Goal: Task Accomplishment & Management: Manage account settings

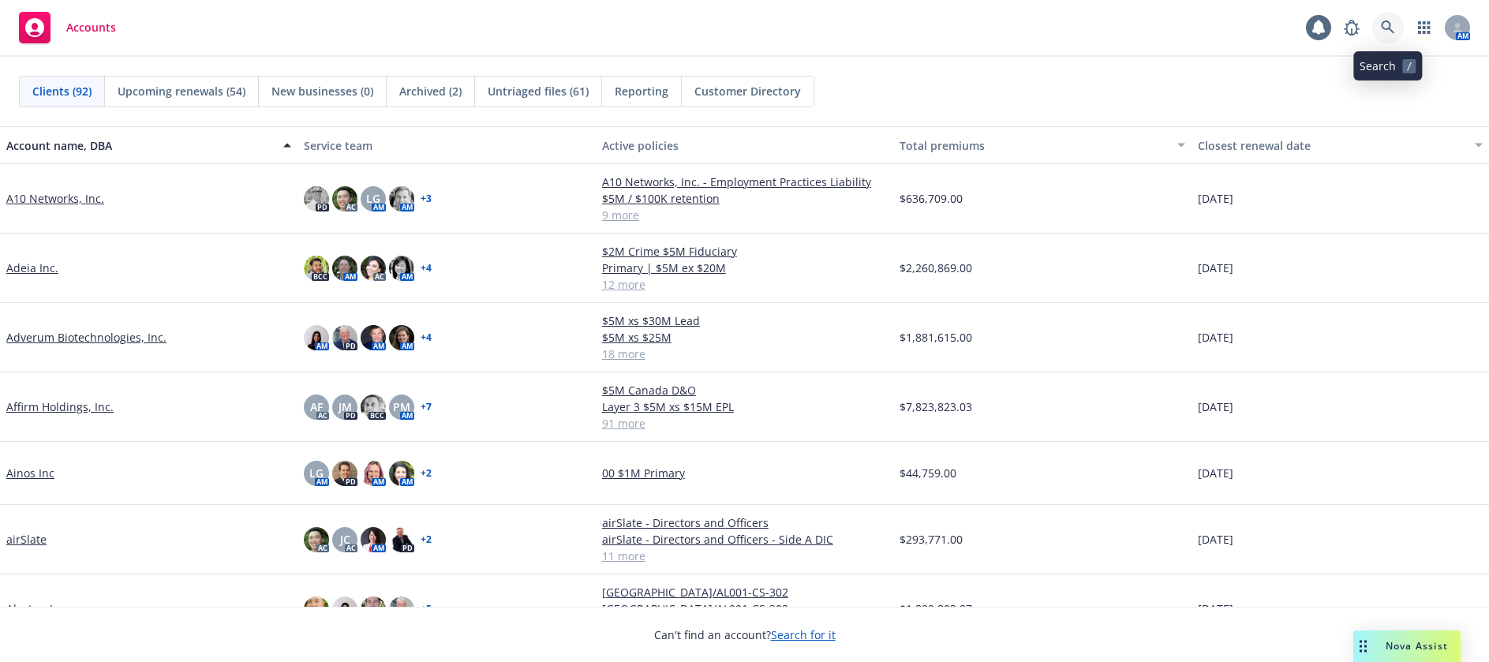
click at [1385, 22] on icon at bounding box center [1387, 27] width 13 height 13
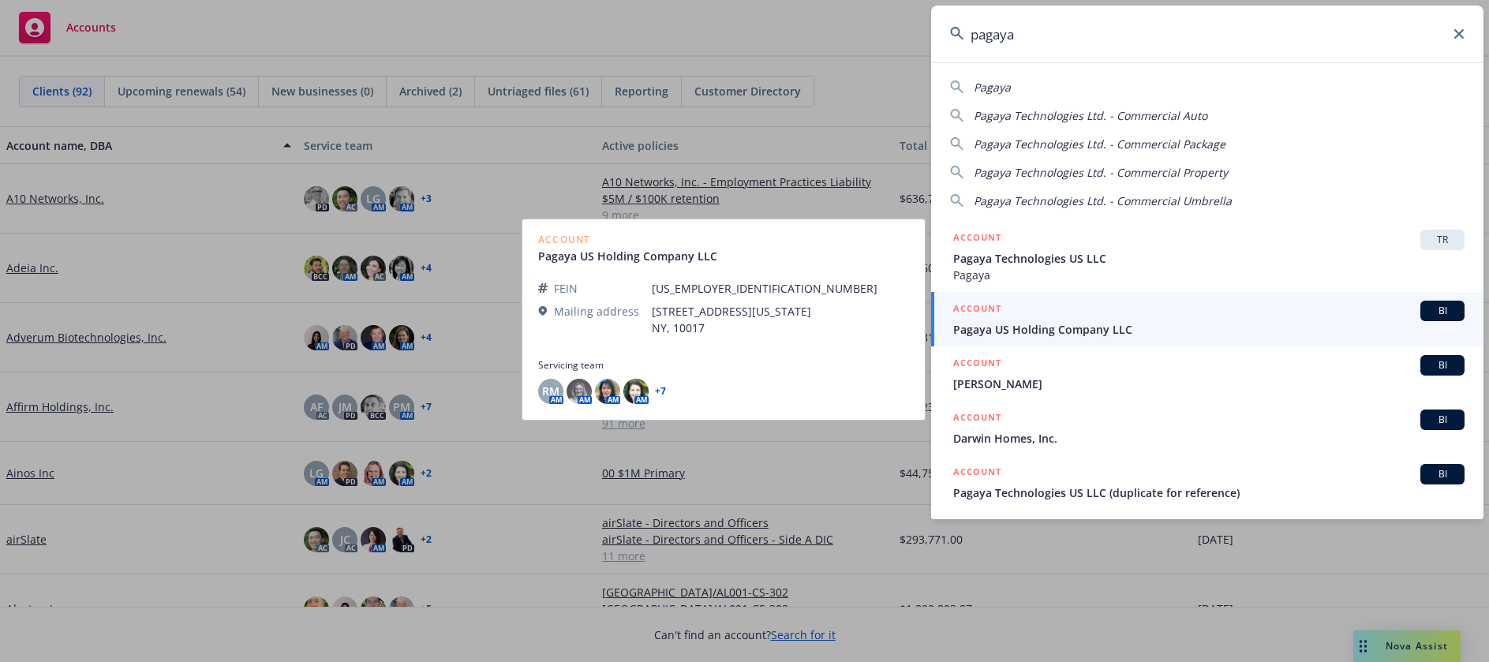
type input "pagaya"
click at [1059, 327] on span "Pagaya US Holding Company LLC" at bounding box center [1208, 329] width 511 height 17
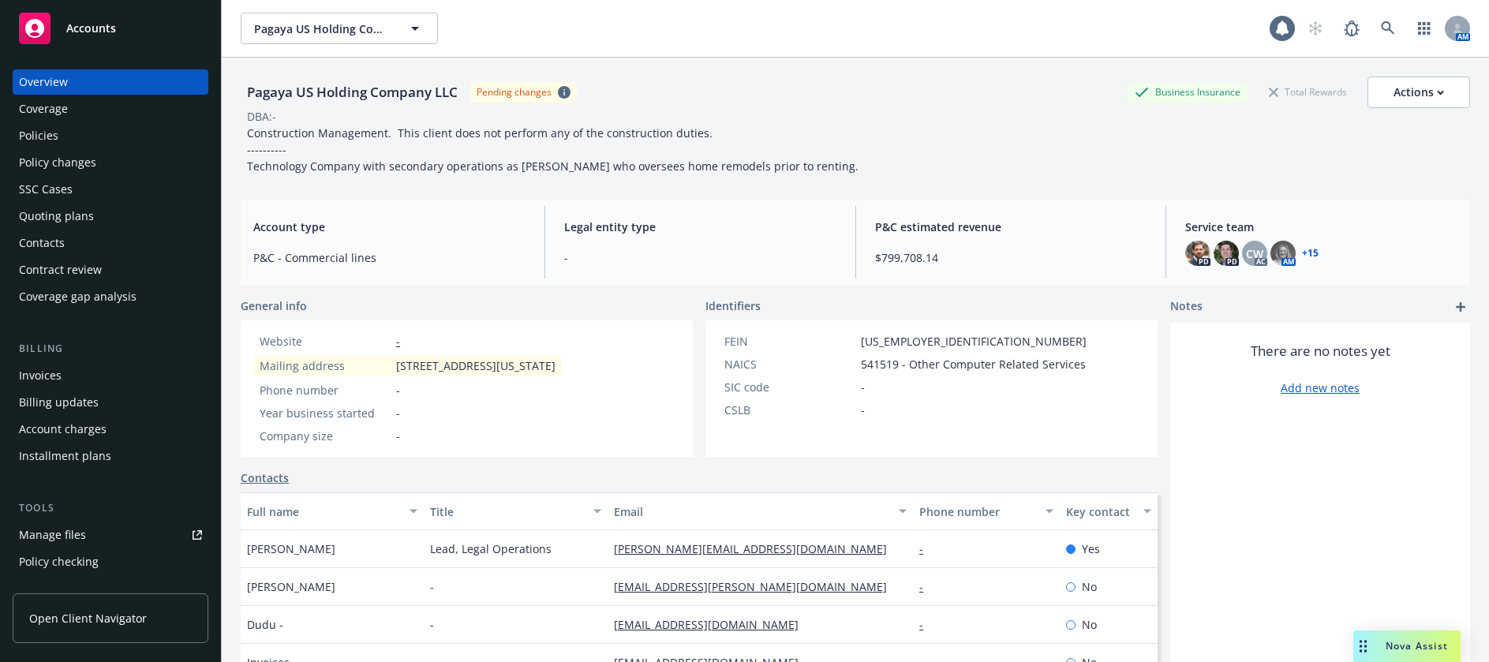
click at [51, 134] on div "Policies" at bounding box center [38, 135] width 39 height 25
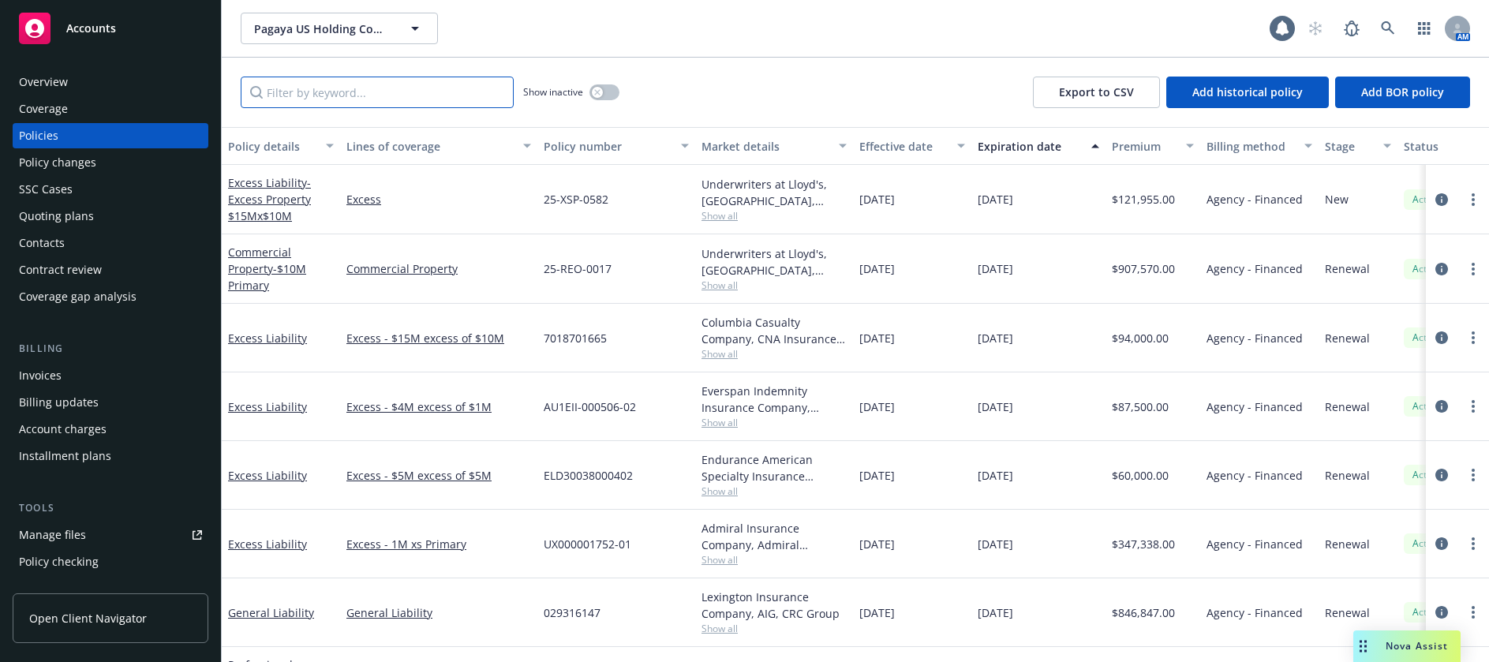
click at [324, 100] on input "Filter by keyword..." at bounding box center [377, 93] width 273 height 32
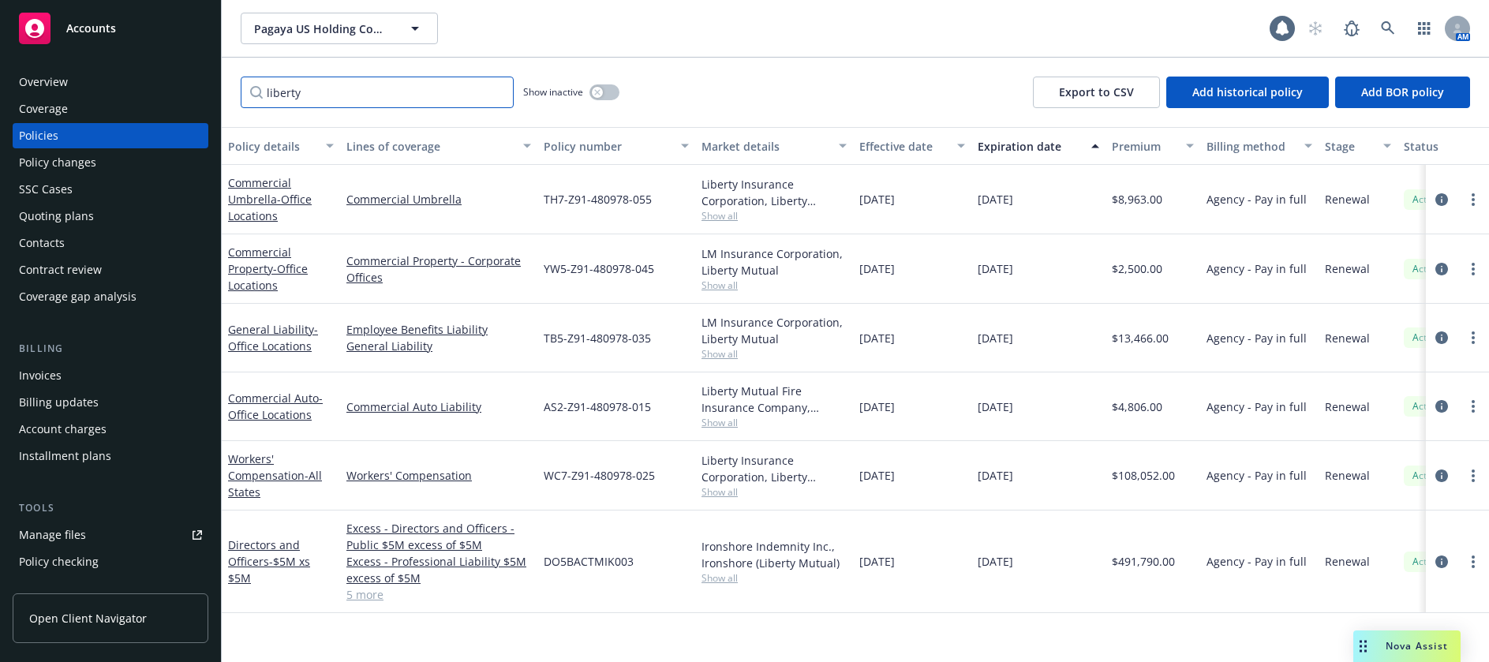
drag, startPoint x: 319, startPoint y: 95, endPoint x: 266, endPoint y: 95, distance: 52.9
click at [266, 95] on input "liberty" at bounding box center [377, 93] width 273 height 32
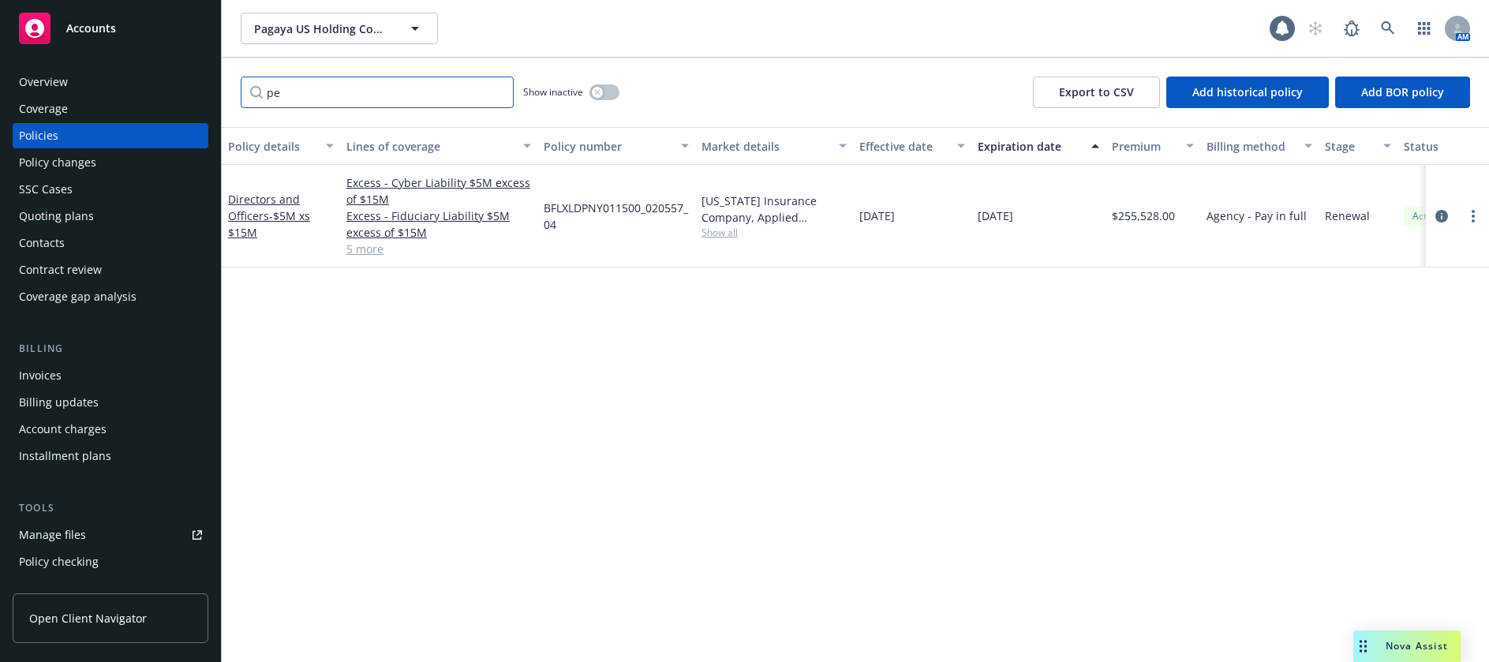
type input "p"
drag, startPoint x: 335, startPoint y: 90, endPoint x: 264, endPoint y: 98, distance: 70.7
click at [264, 98] on input "mitsui" at bounding box center [377, 93] width 273 height 32
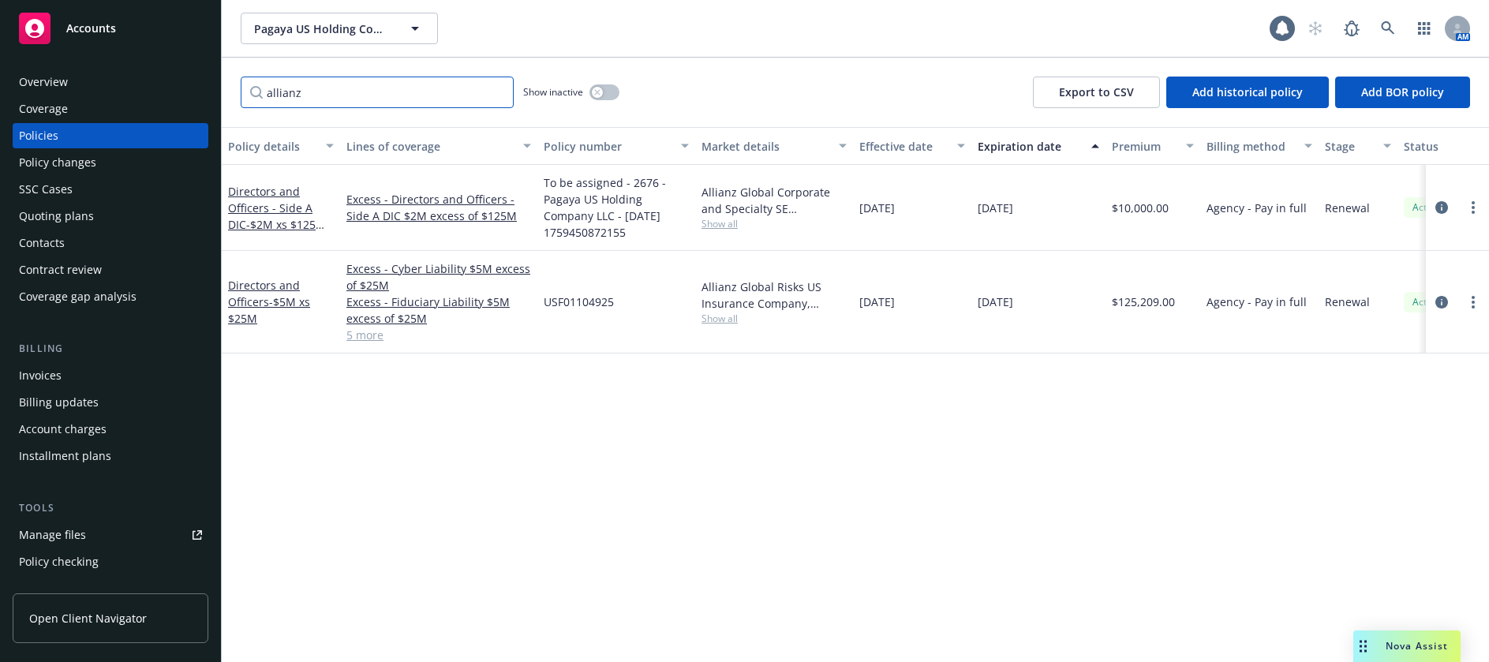
click at [327, 98] on input "allianz" at bounding box center [377, 93] width 273 height 32
drag, startPoint x: 327, startPoint y: 98, endPoint x: 311, endPoint y: 95, distance: 16.1
click at [311, 95] on input "allianz" at bounding box center [377, 93] width 273 height 32
click at [301, 89] on input "allianz" at bounding box center [377, 93] width 273 height 32
type input "a"
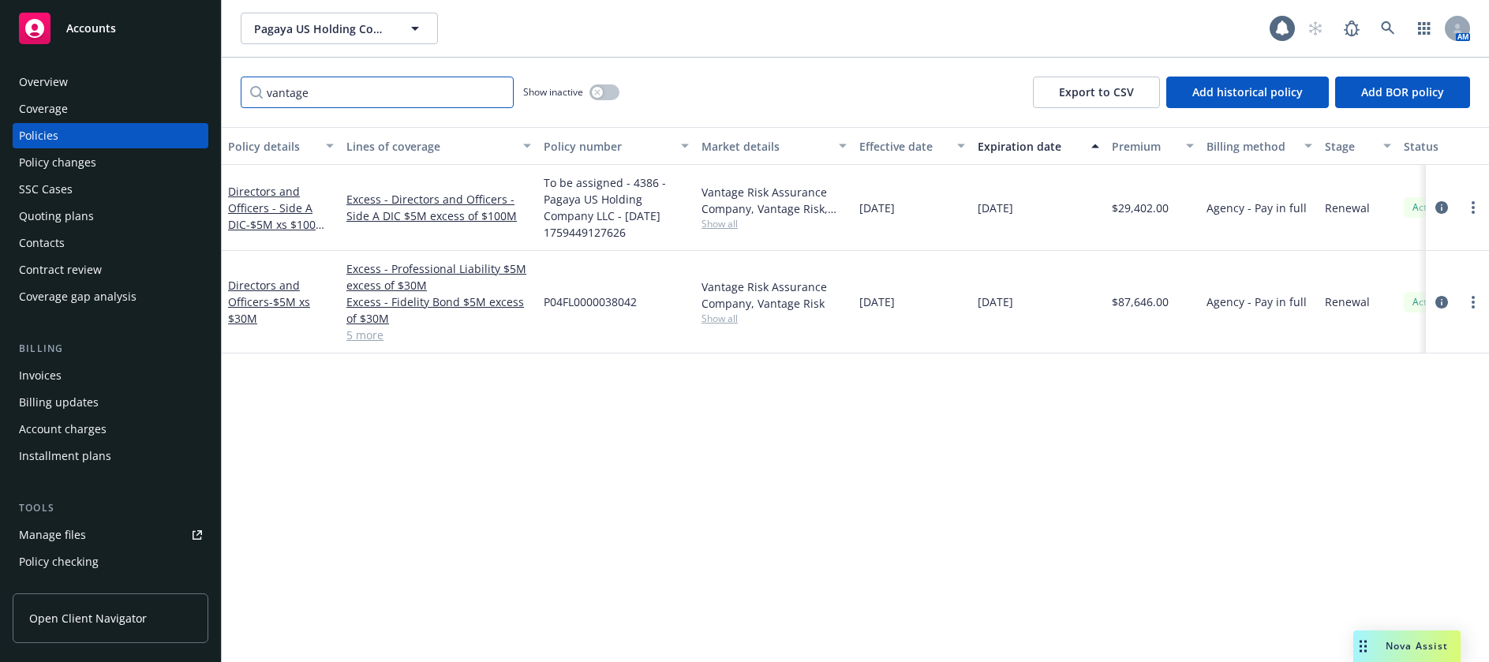
drag, startPoint x: 314, startPoint y: 96, endPoint x: 268, endPoint y: 96, distance: 45.8
click at [268, 96] on input "vantage" at bounding box center [377, 93] width 273 height 32
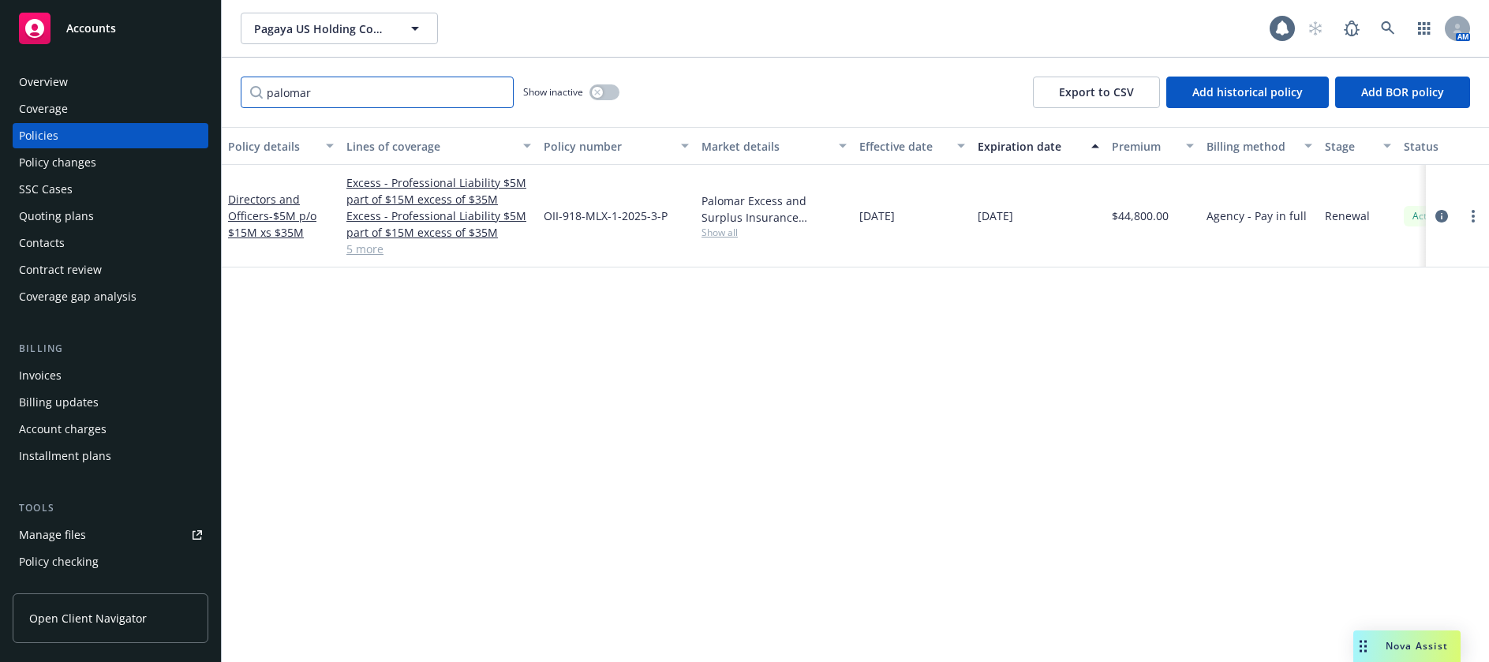
drag, startPoint x: 323, startPoint y: 95, endPoint x: 255, endPoint y: 95, distance: 67.9
click at [255, 95] on input "palomar" at bounding box center [377, 93] width 273 height 32
drag, startPoint x: 313, startPoint y: 94, endPoint x: 268, endPoint y: 89, distance: 45.2
click at [268, 89] on input "coaction" at bounding box center [377, 93] width 273 height 32
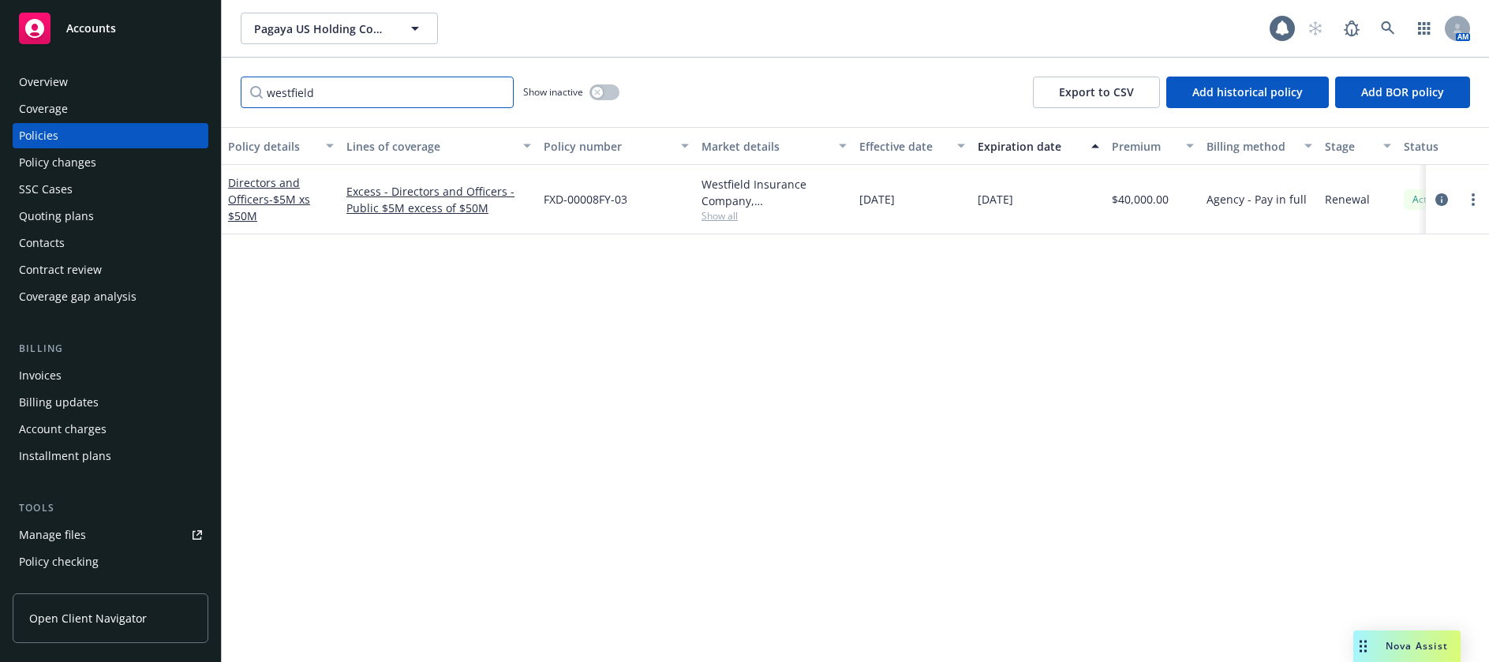
drag, startPoint x: 320, startPoint y: 87, endPoint x: 267, endPoint y: 96, distance: 53.7
click at [267, 96] on input "westfield" at bounding box center [377, 93] width 273 height 32
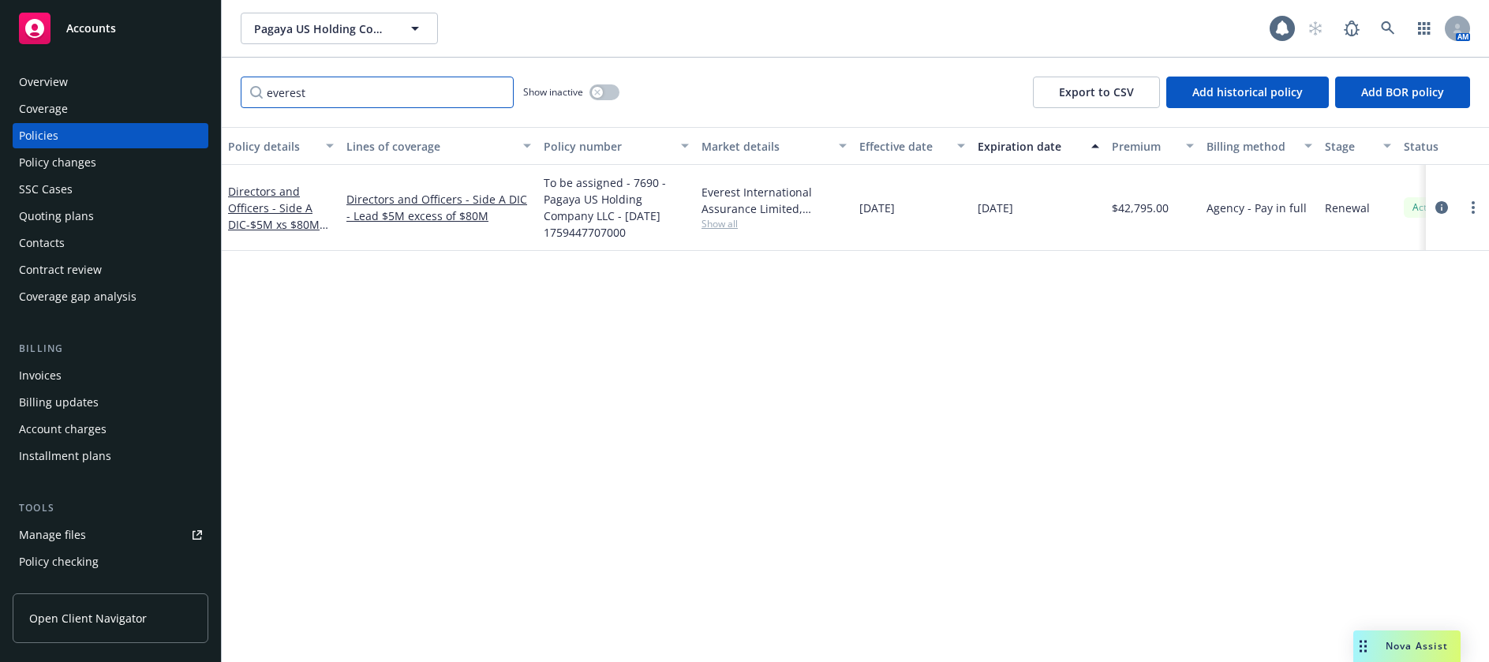
type input "everest"
click at [294, 212] on link "Directors and Officers - Side A DIC - $5M xs $80M Lead" at bounding box center [274, 216] width 92 height 65
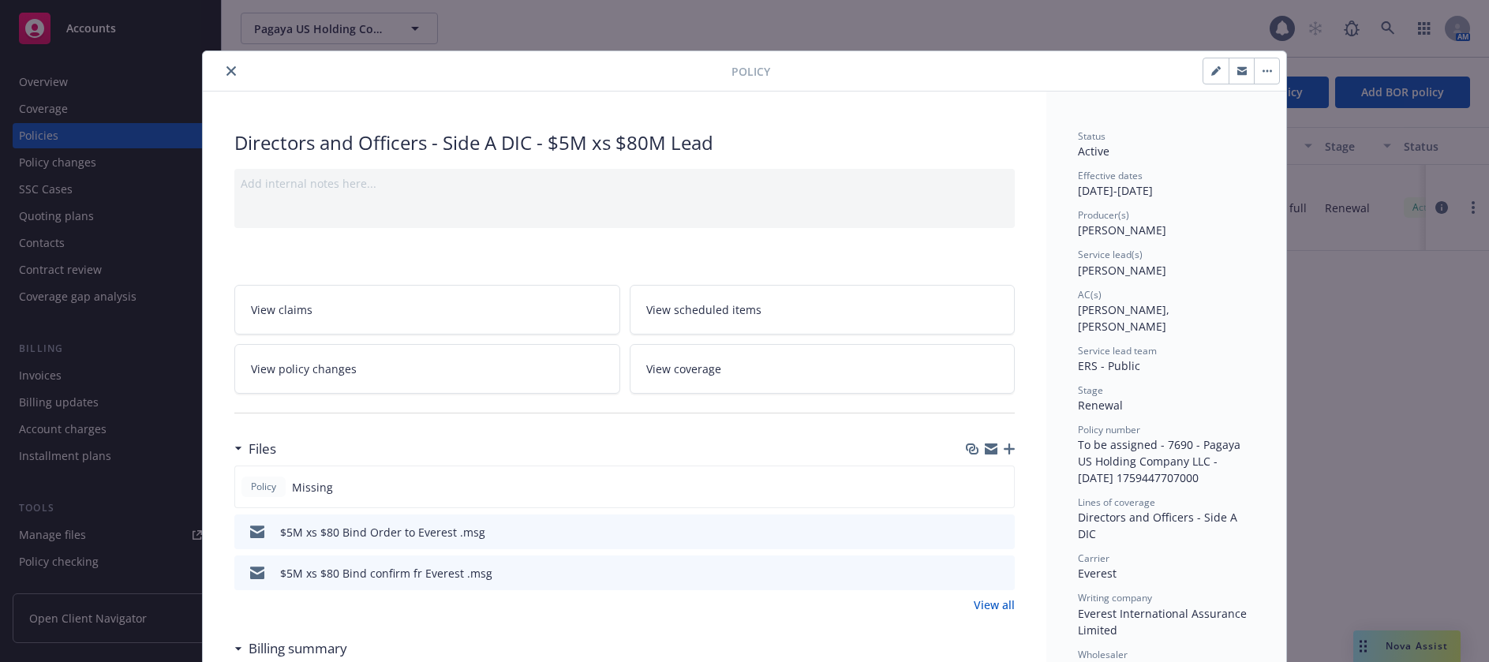
click at [1006, 448] on icon "button" at bounding box center [1009, 449] width 11 height 11
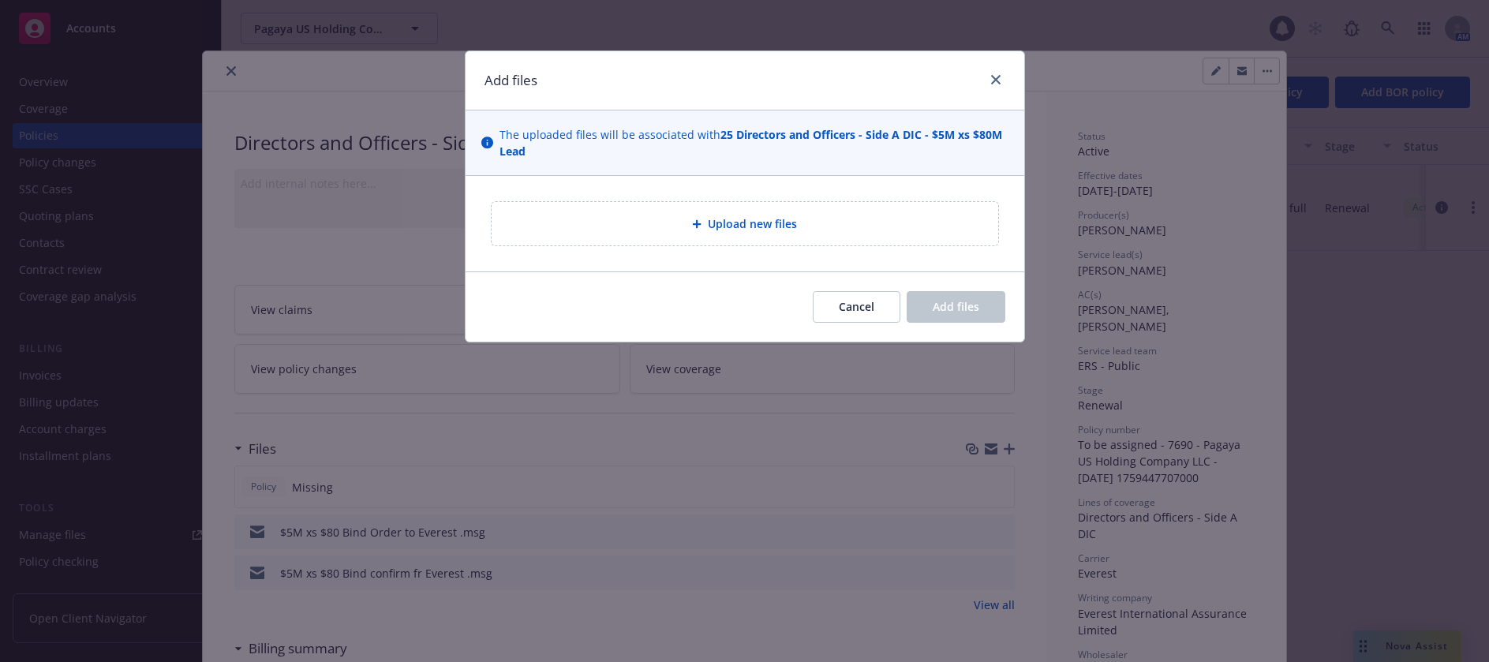
click at [778, 219] on span "Upload new files" at bounding box center [752, 223] width 89 height 17
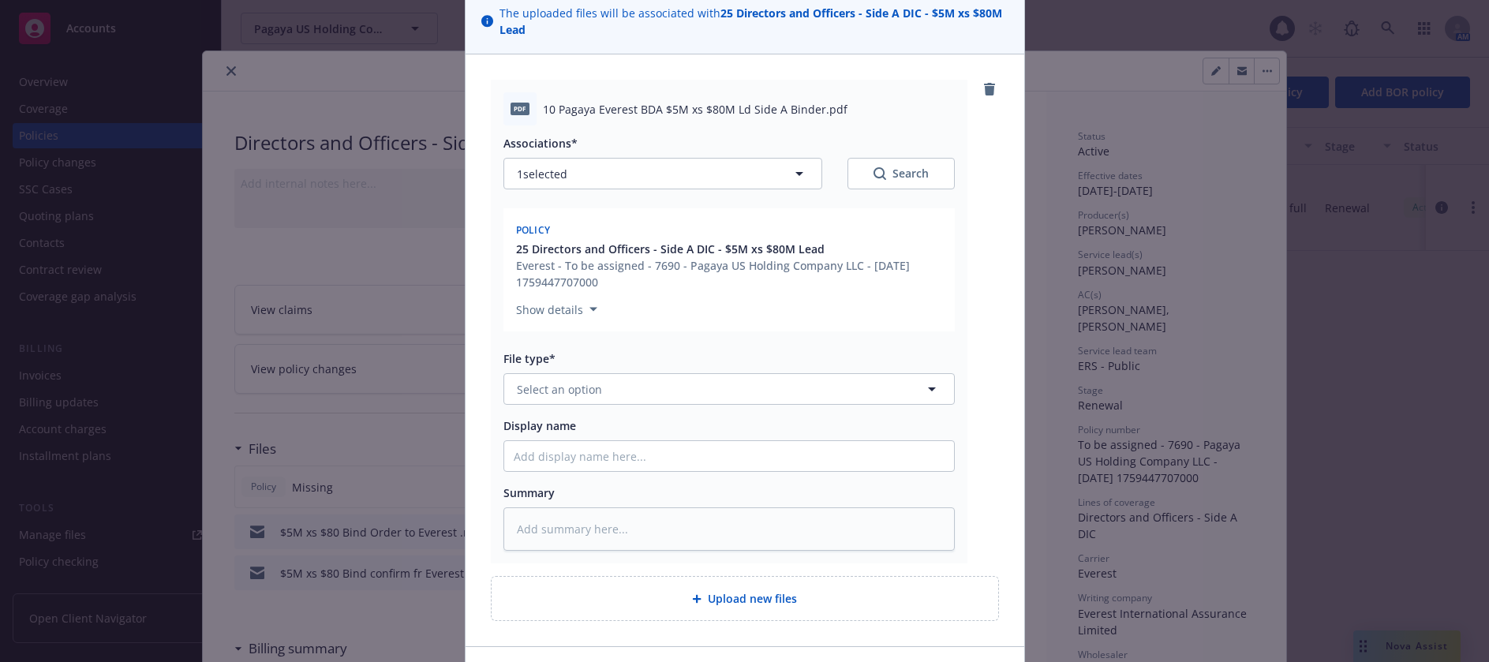
scroll to position [158, 0]
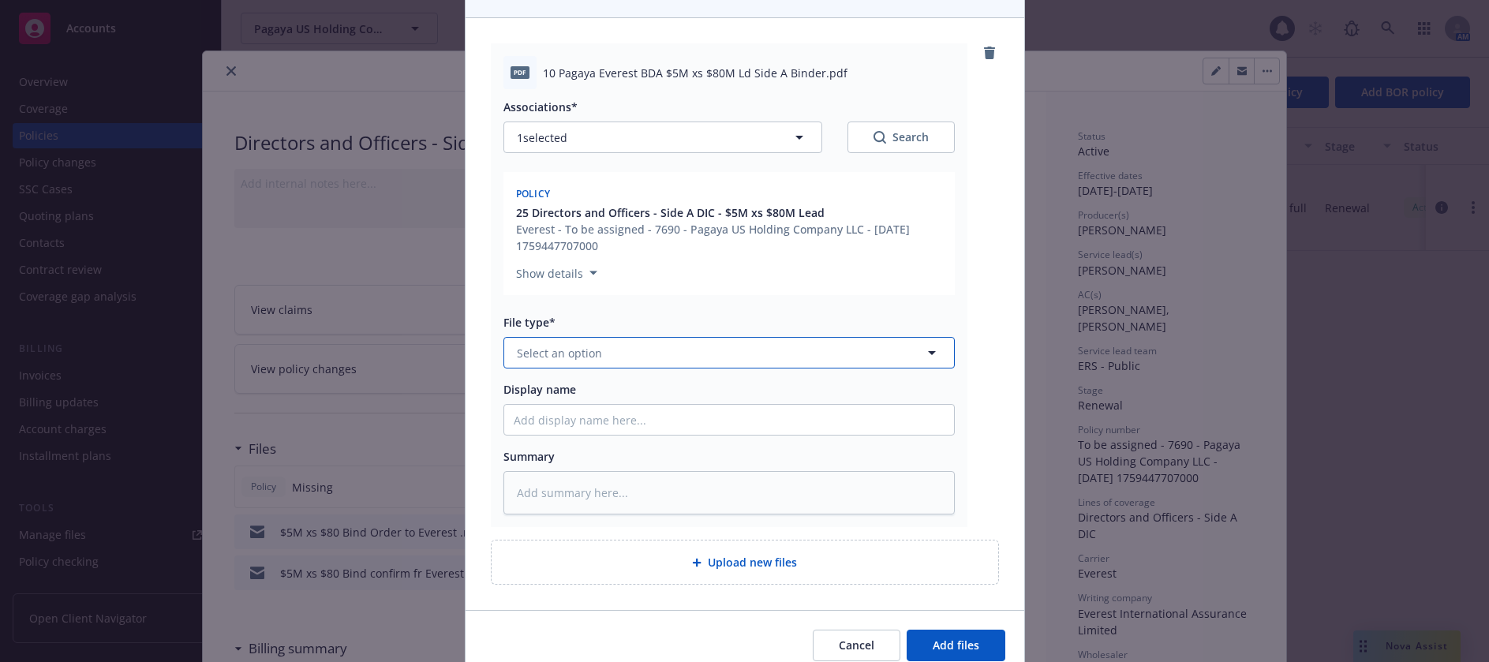
click at [601, 358] on button "Select an option" at bounding box center [729, 353] width 451 height 32
type input "binder"
click at [526, 391] on span "Binder" at bounding box center [538, 396] width 36 height 17
click at [548, 420] on input "Display name" at bounding box center [729, 420] width 450 height 30
type textarea "x"
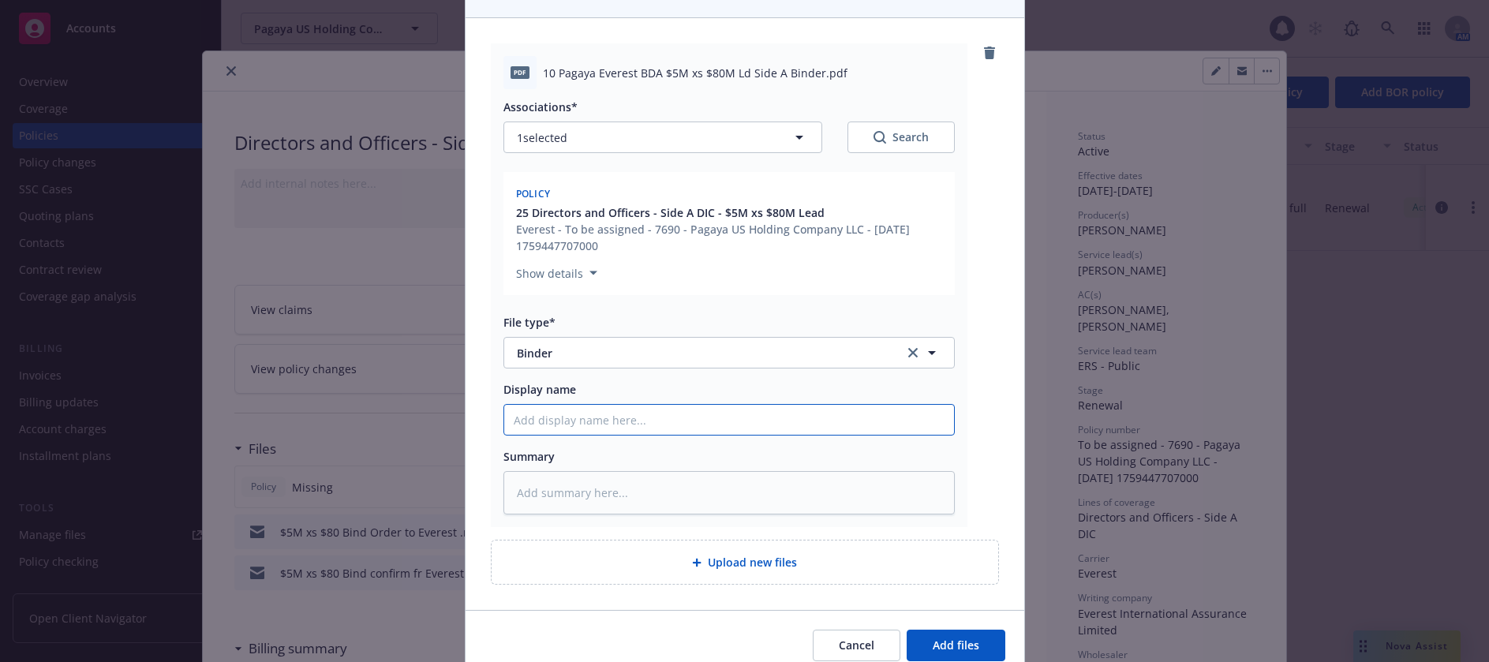
type input "1"
type textarea "x"
type input "10"
type textarea "x"
type input "10"
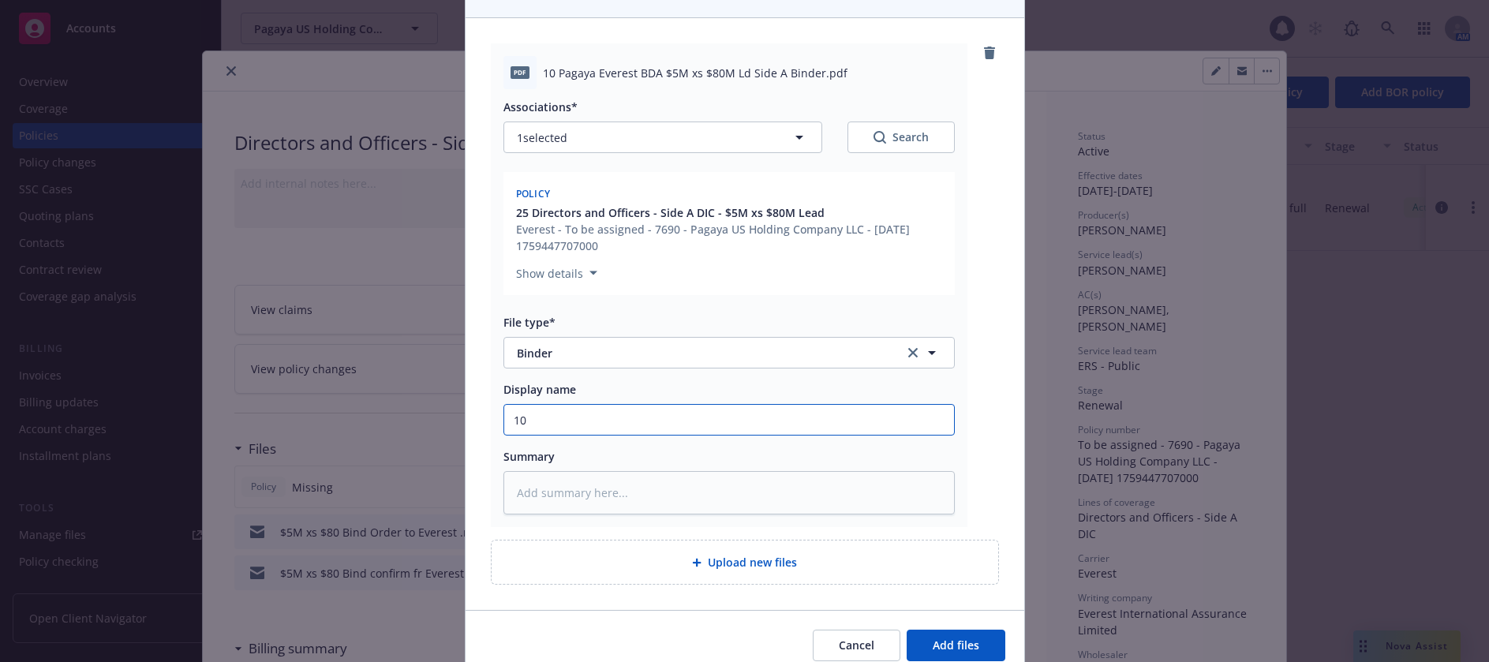
type textarea "x"
type input "10 E"
type textarea "x"
type input "10 Ev"
type textarea "x"
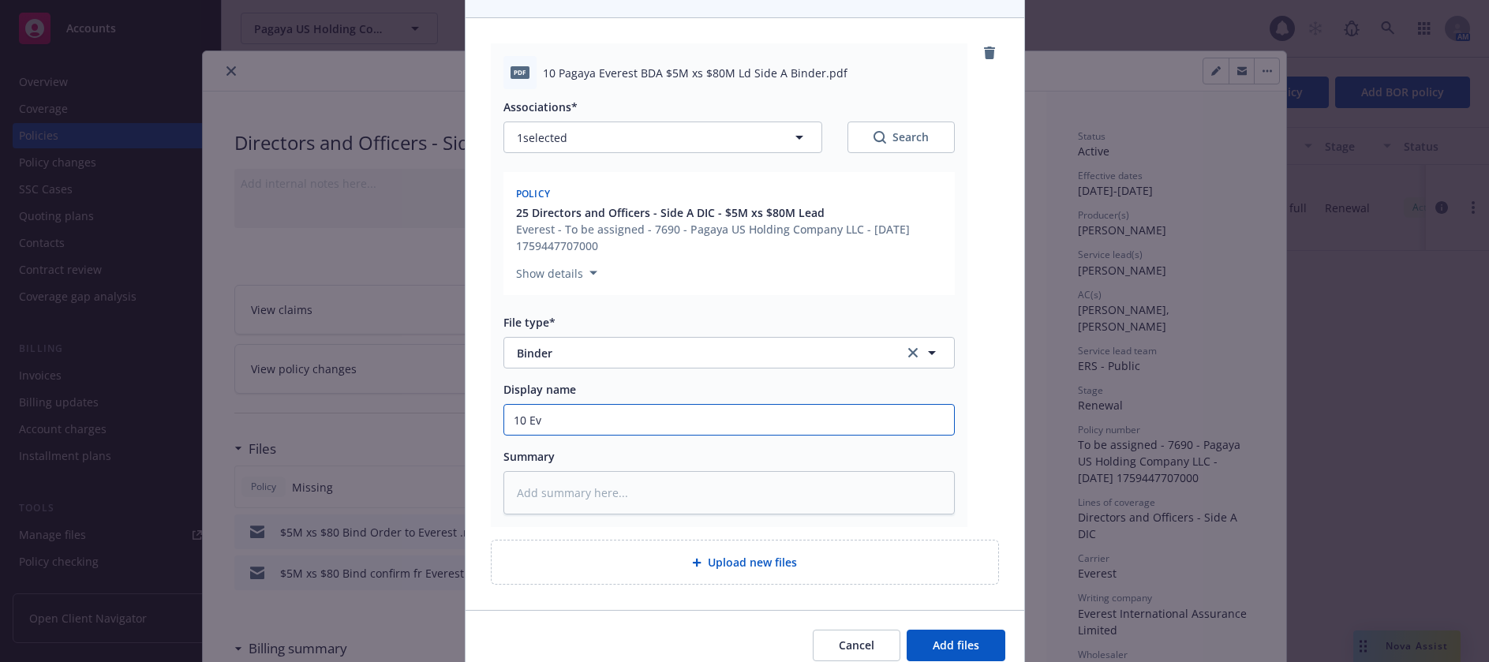
type input "10 Eve"
type textarea "x"
type input "10 Ever"
type textarea "x"
type input "10 Evere"
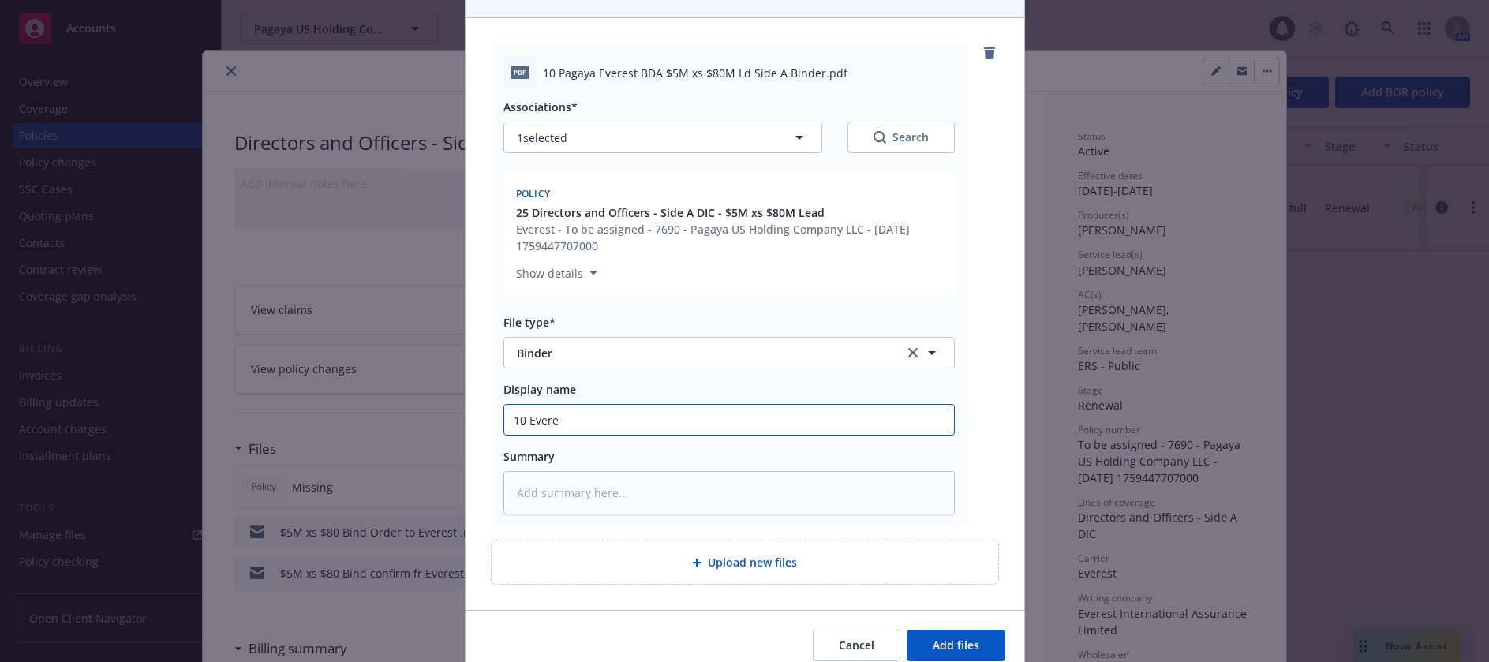
type textarea "x"
type input "10 Everes"
type textarea "x"
type input "10 Everest"
type textarea "x"
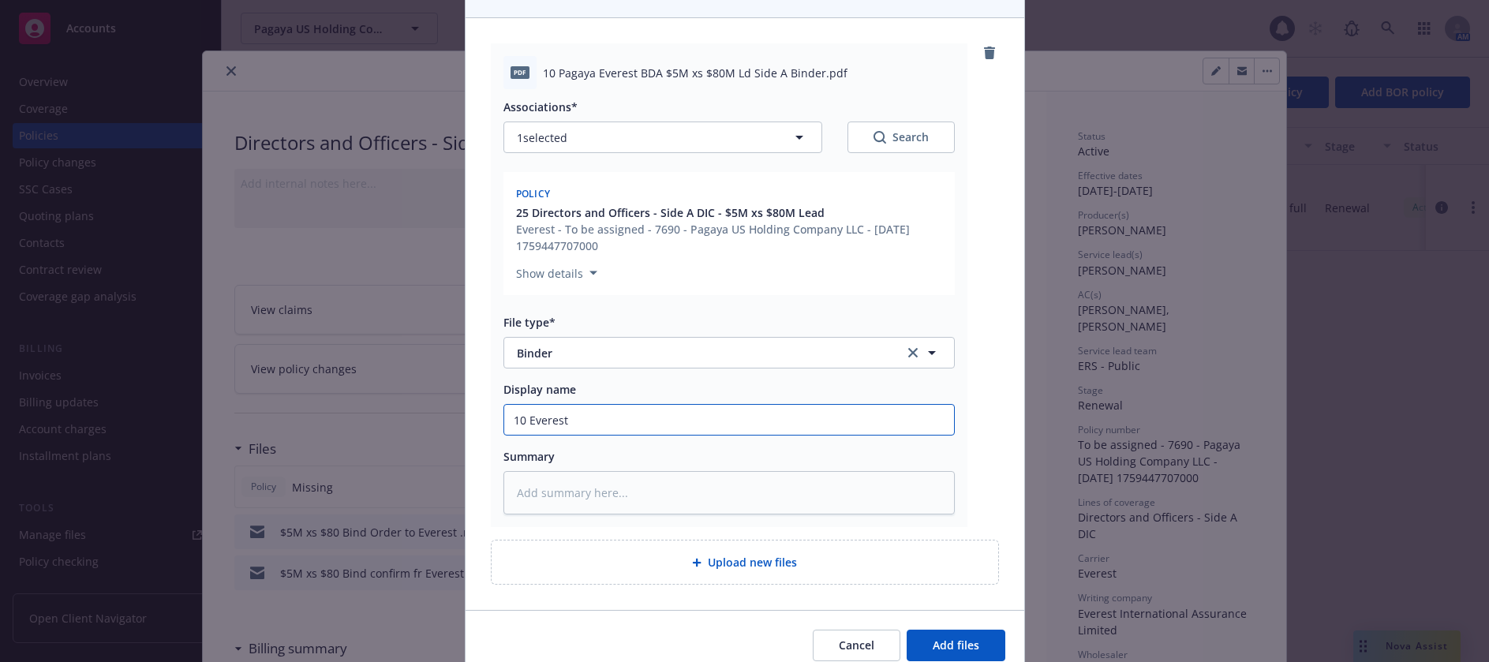
type input "10 Everest"
type textarea "x"
type input "10 Everest B"
type textarea "x"
type input "10 Everest BD"
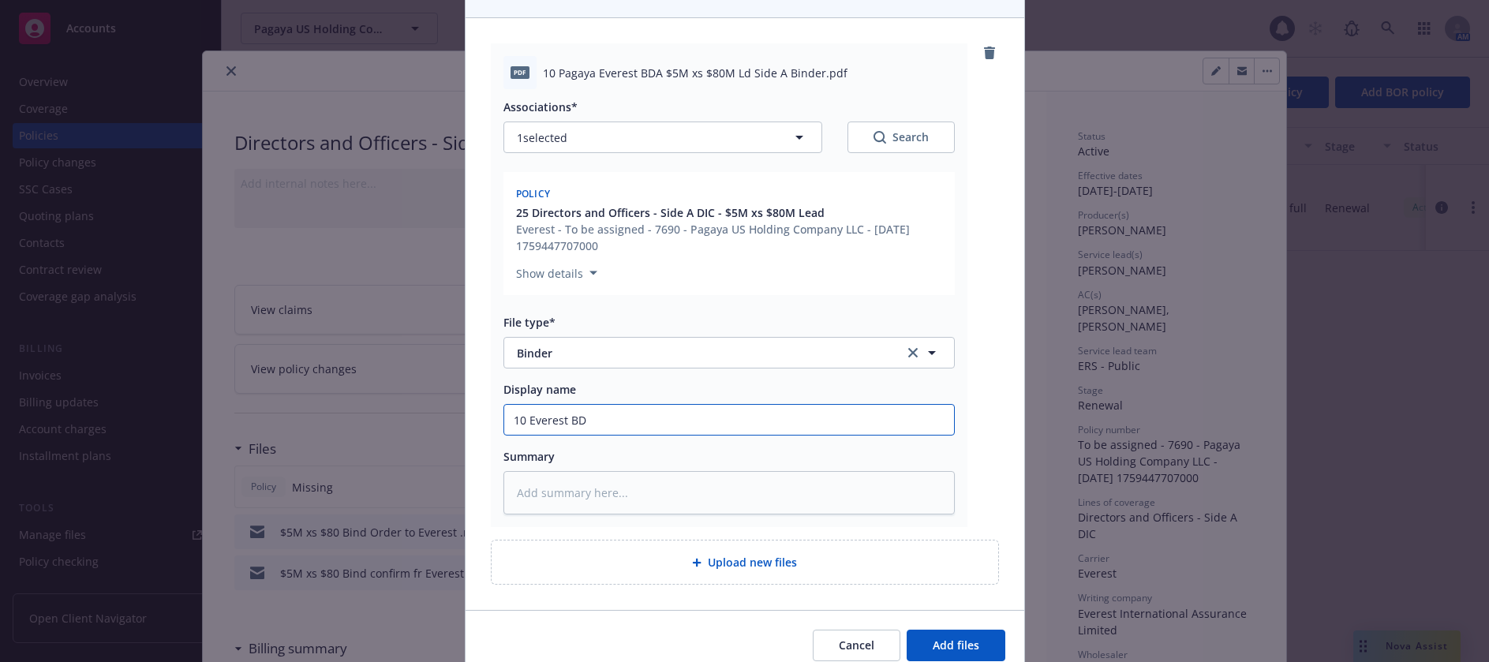
type textarea "x"
type input "10 Everest BDA"
type textarea "x"
type input "10 Everest BDA"
type textarea "x"
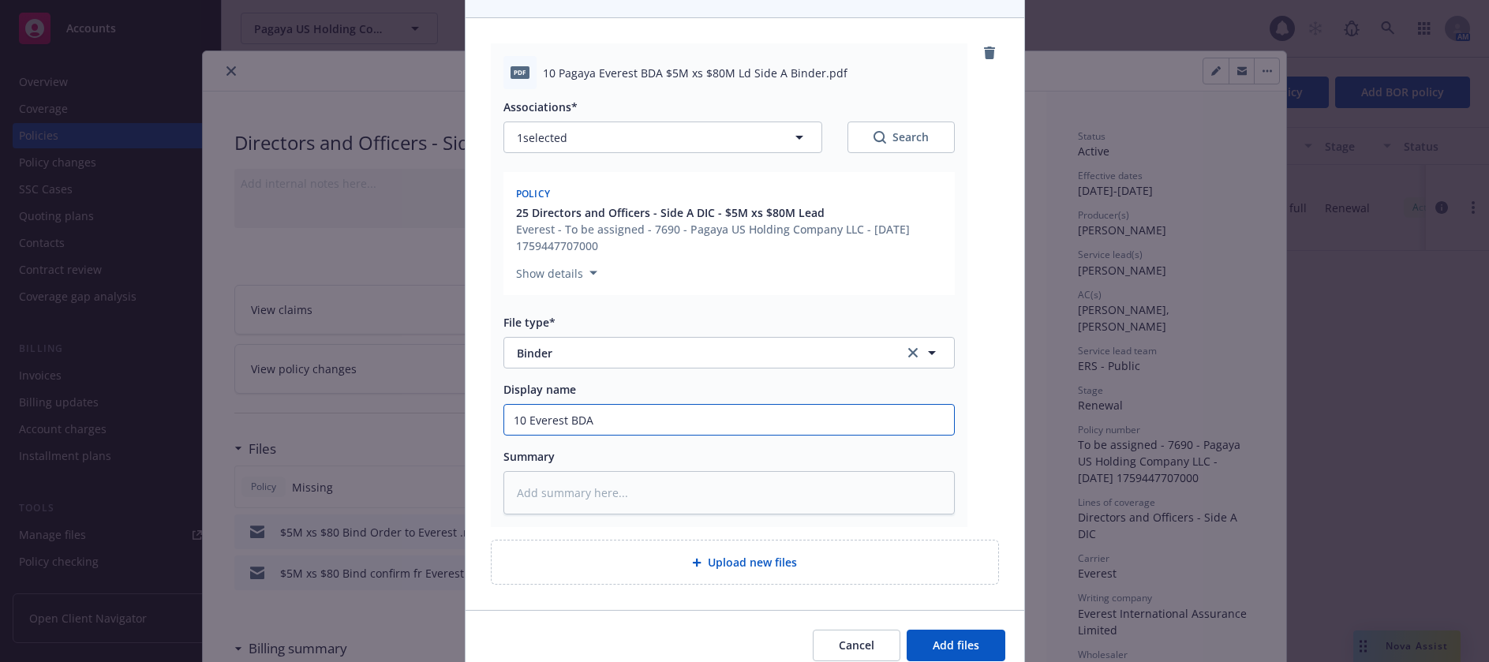
type input "10 Everest BDA $"
type textarea "x"
type input "10 Everest BDA $5"
type textarea "x"
type input "10 Everest BDA $5M"
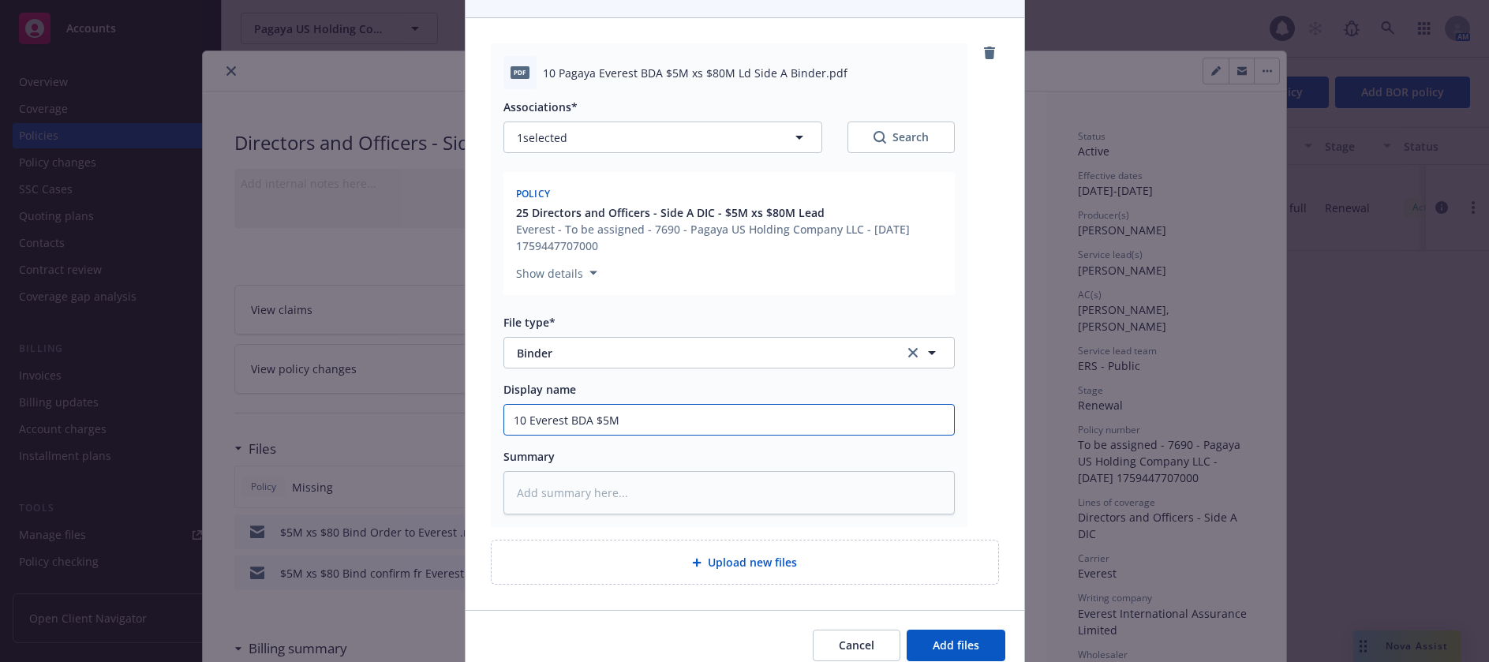
type textarea "x"
type input "10 Everest BDA $5M"
type textarea "x"
type input "10 Everest BDA $5M x"
type textarea "x"
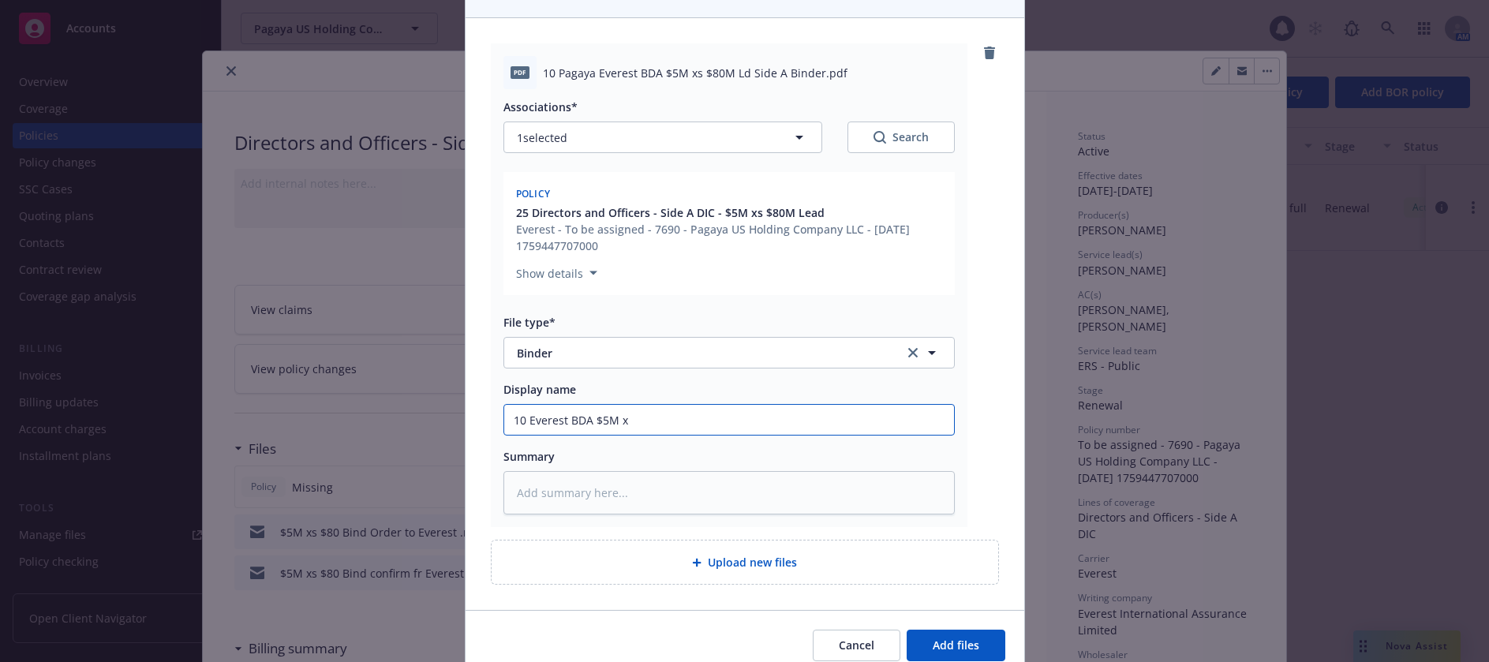
type input "10 Everest BDA $5M xs"
type textarea "x"
type input "10 Everest BDA $5M xs"
type textarea "x"
type input "10 Everest BDA $5M xs $"
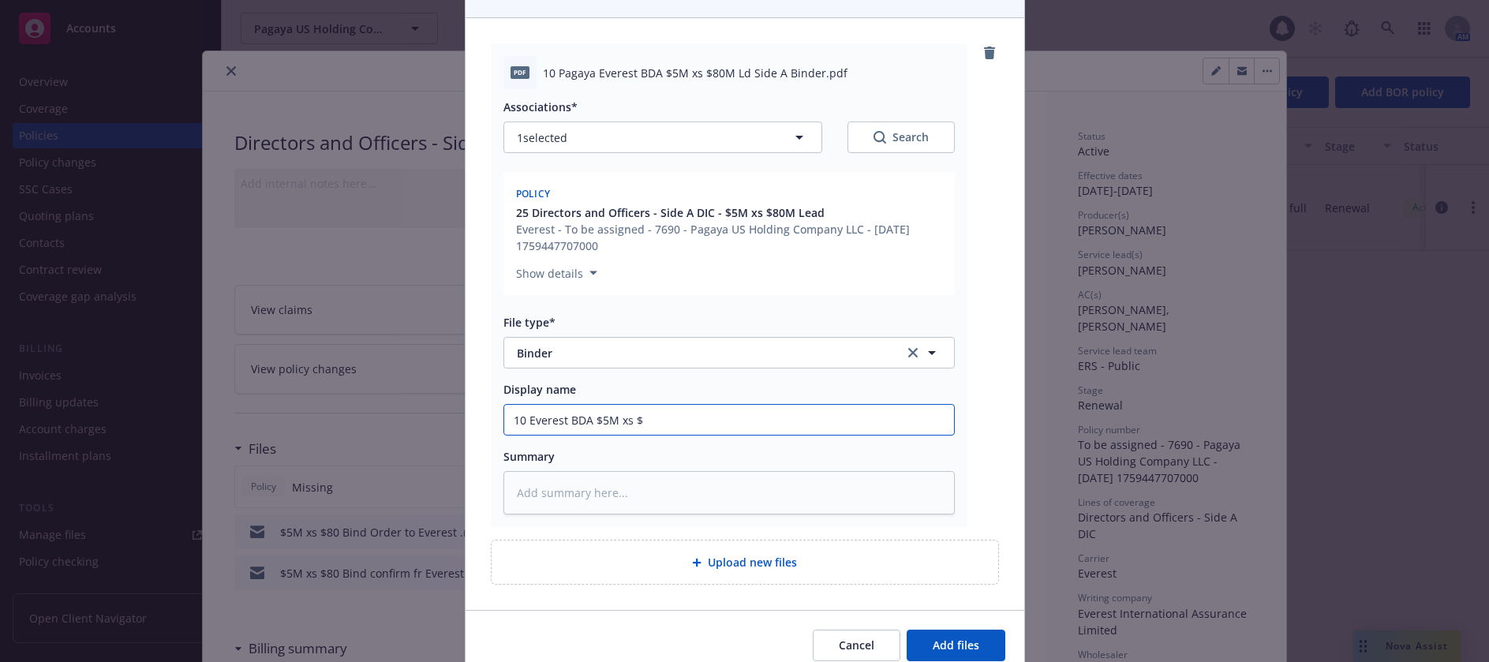
type textarea "x"
type input "10 Everest BDA $5M xs $8"
type textarea "x"
type input "10 Everest BDA $5M xs $80"
type textarea "x"
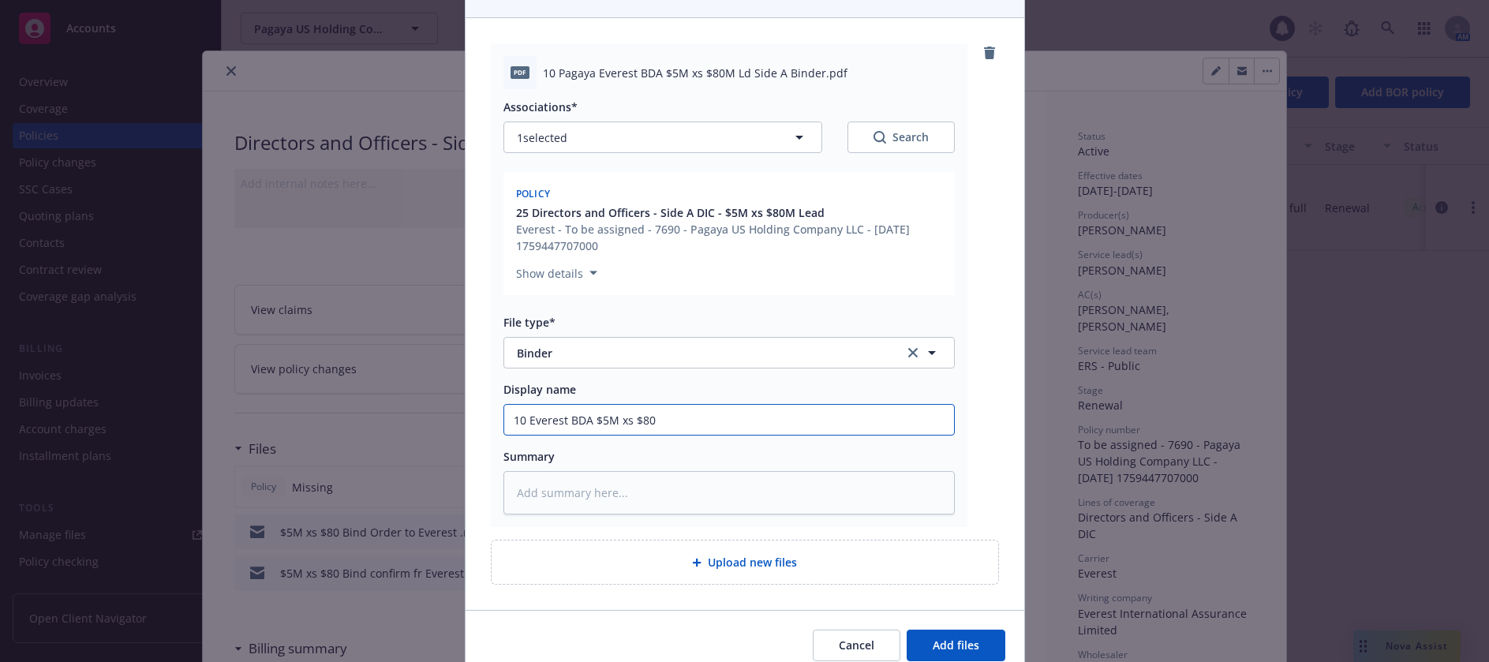
type input "10 Everest BDA $5M xs $80M"
type textarea "x"
type input "10 Everest BDA $5M xs $80M"
type textarea "x"
type input "10 Everest BDA $5M xs $80M L"
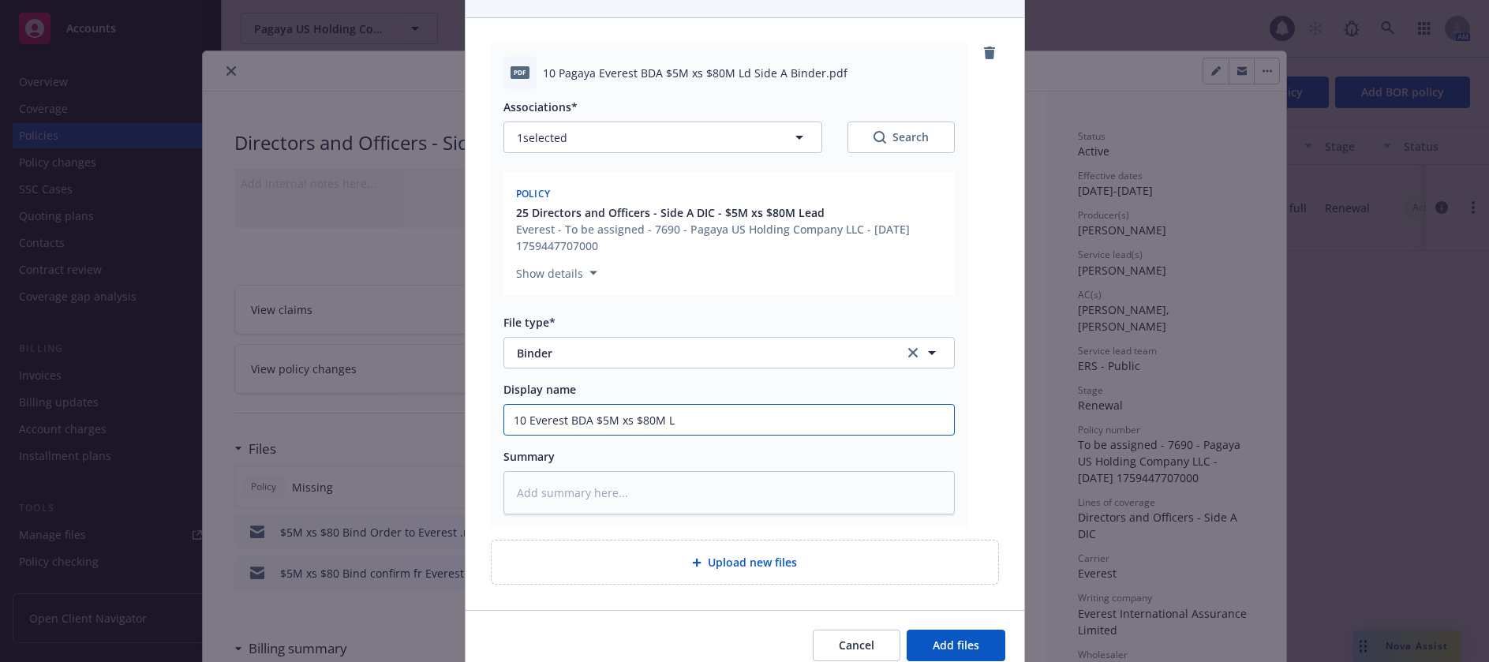
type textarea "x"
type input "10 Everest BDA $5M xs $80M Ld"
type textarea "x"
type input "10 Everest BDA $5M xs $80M Ld"
type textarea "x"
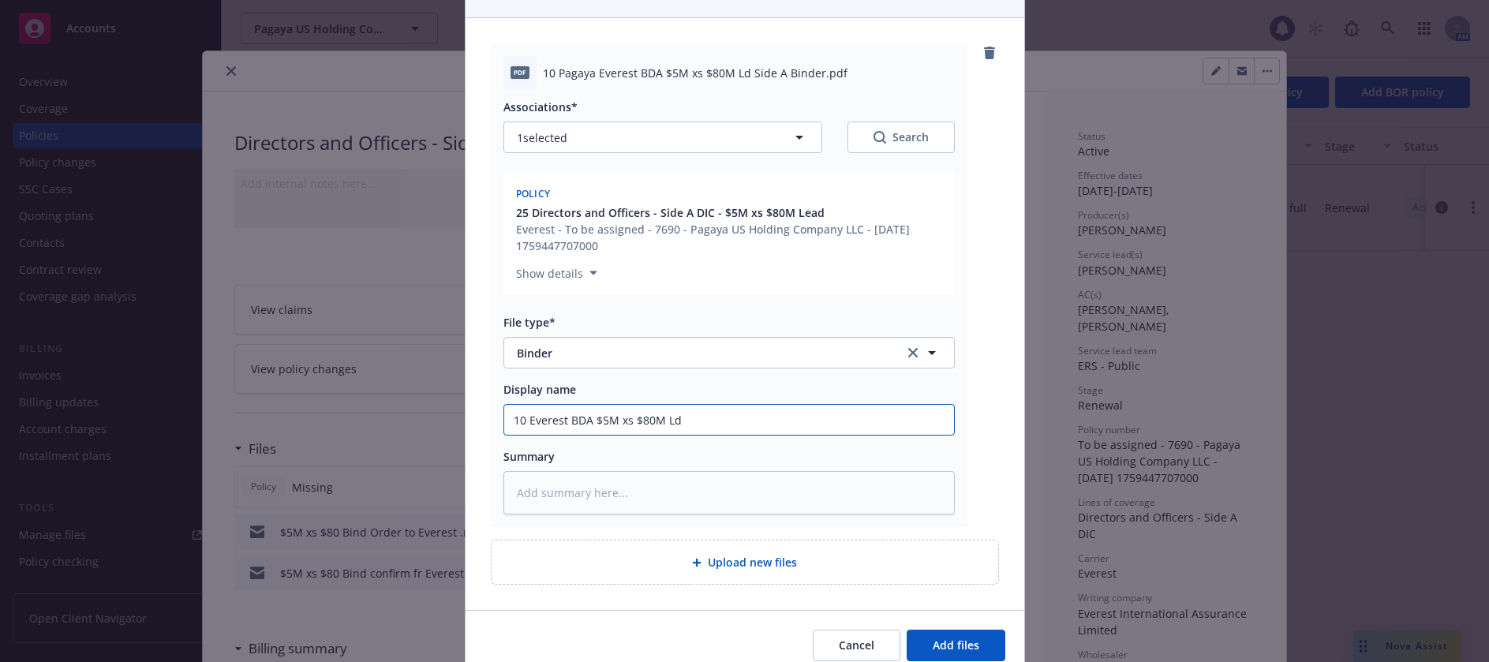
type input "10 Everest BDA $5M xs $80M Ld S"
type textarea "x"
type input "10 Everest BDA $5M xs $80M Ld Sid"
type textarea "x"
type input "10 Everest BDA $5M xs $80M Ld Side"
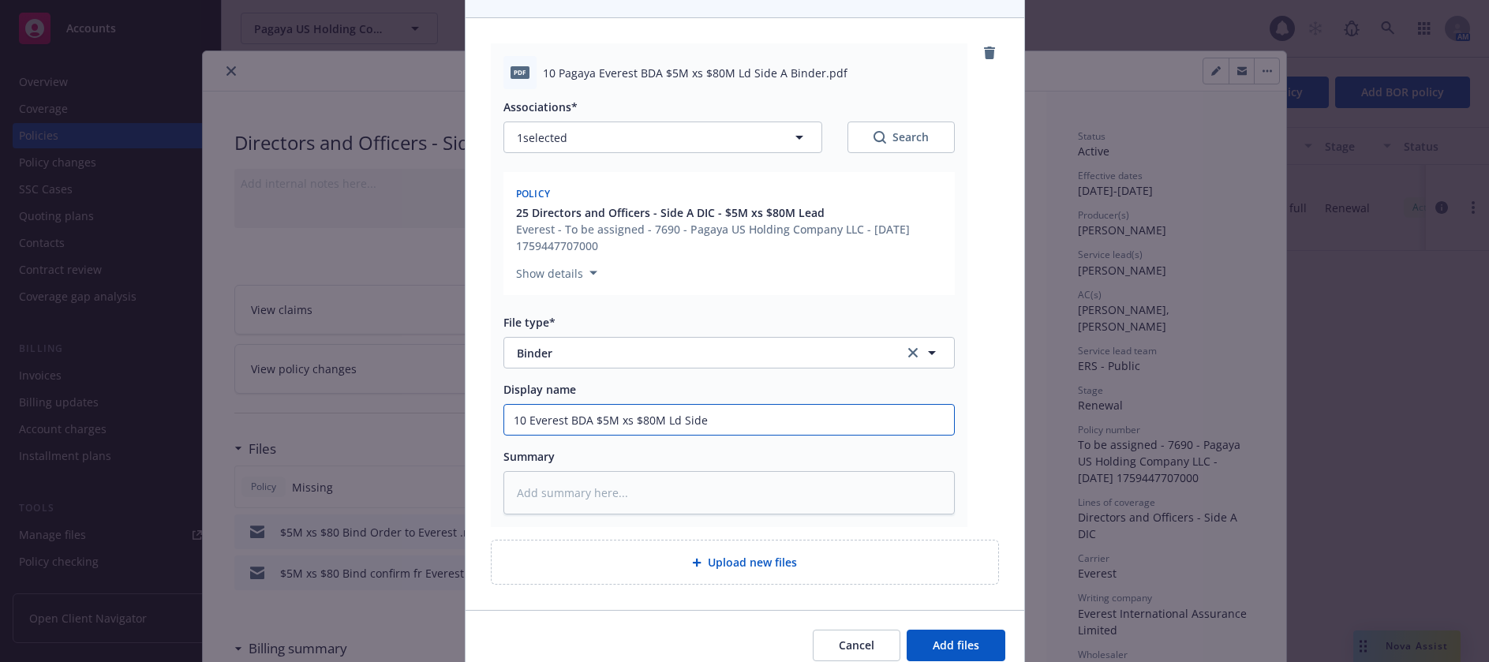
type textarea "x"
type input "10 Everest BDA $5M xs $80M Ld Side"
type textarea "x"
type input "10 Everest BDA $5M xs $80M Ld Side A"
type textarea "x"
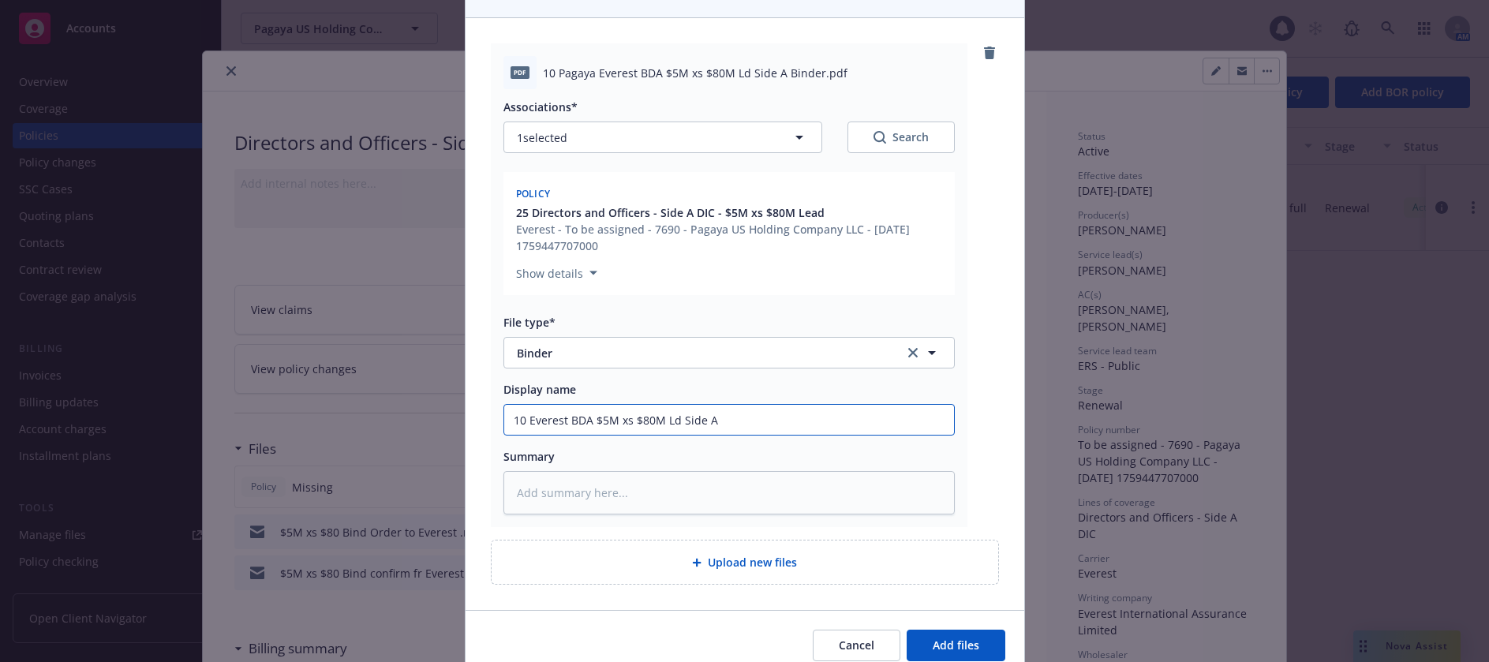
type input "10 Everest BDA $5M xs $80M Ld Side A B"
type textarea "x"
type input "10 Everest BDA $5M xs $80M Ld Side A Bind"
type textarea "x"
type input "10 Everest BDA $5M xs $80M Ld Side A Binde"
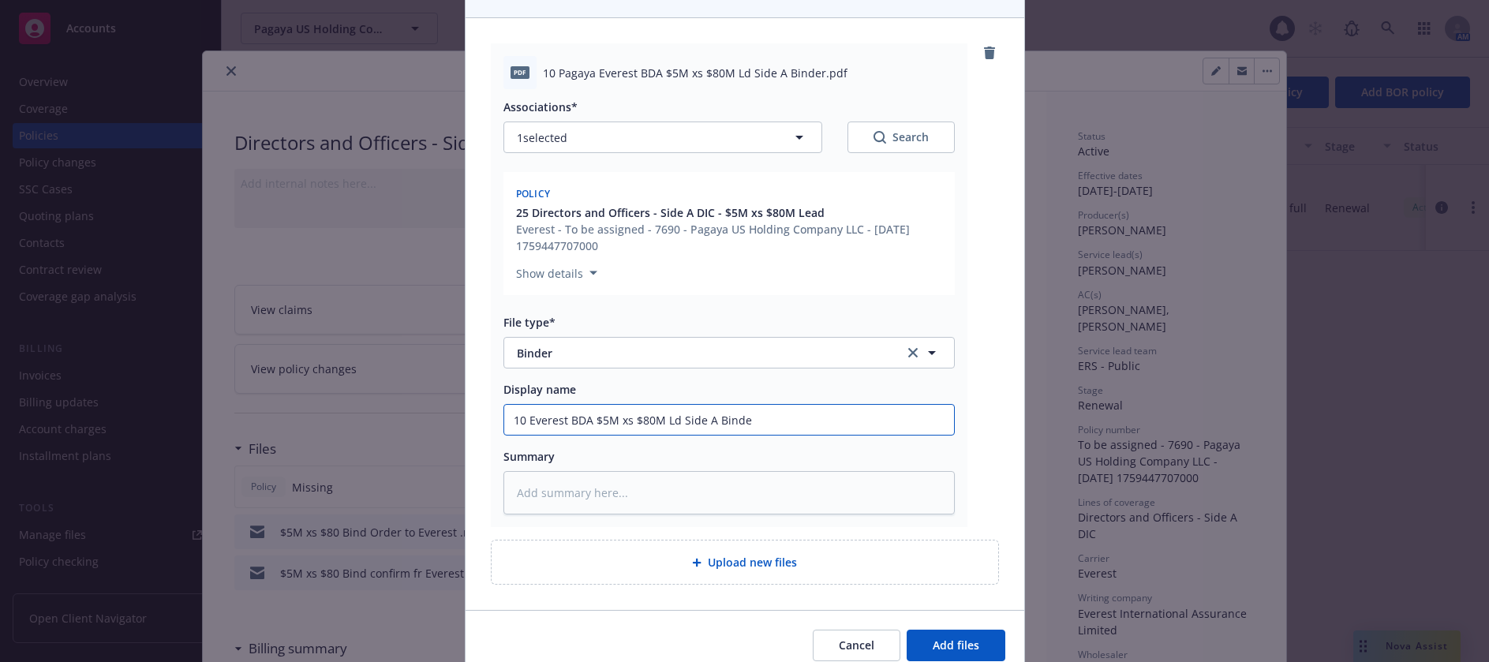
type textarea "x"
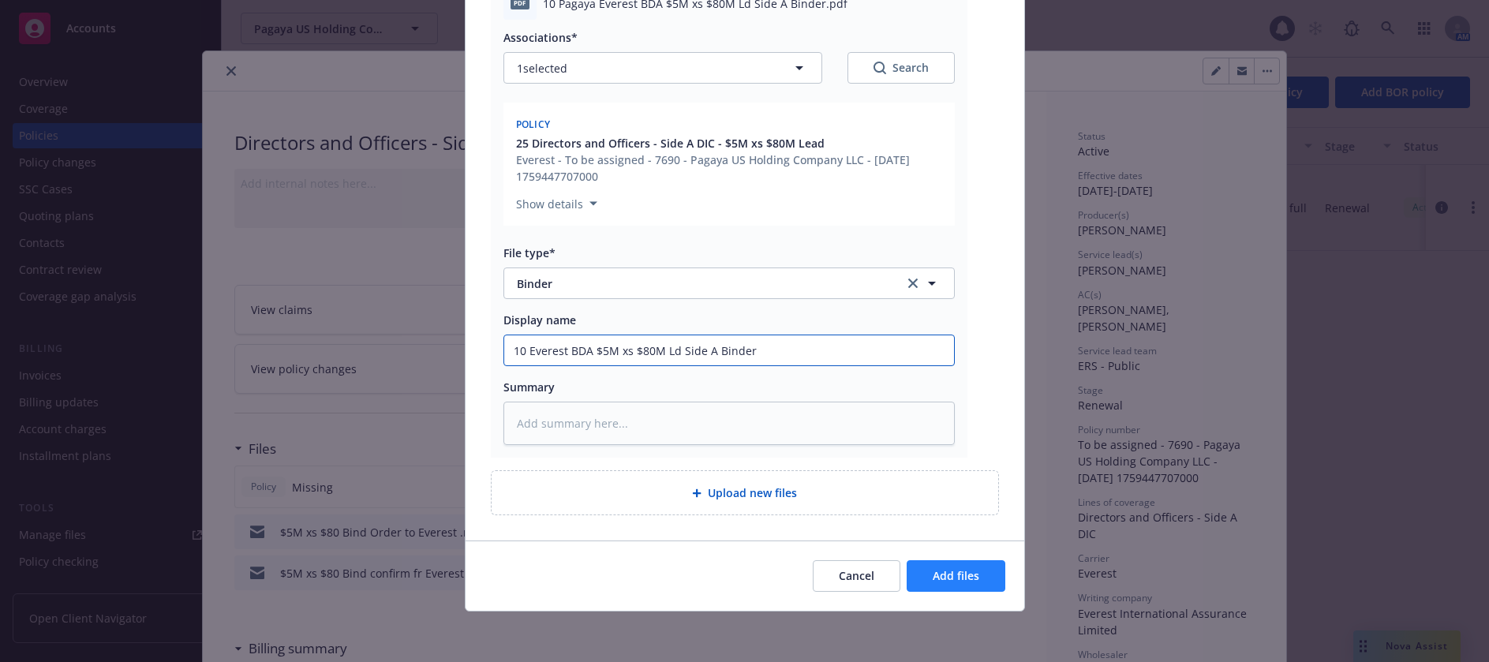
type input "10 Everest BDA $5M xs $80M Ld Side A Binder"
click at [958, 570] on span "Add files" at bounding box center [956, 575] width 47 height 15
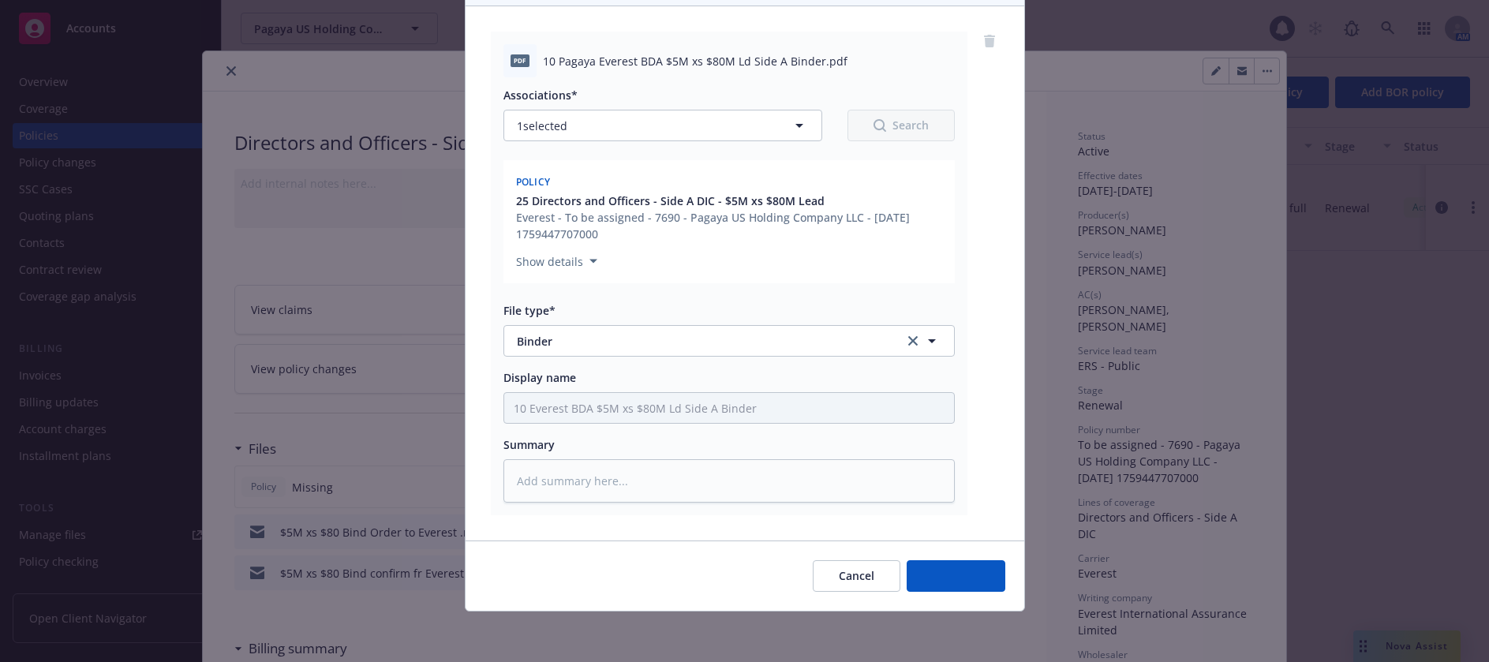
scroll to position [170, 0]
type textarea "x"
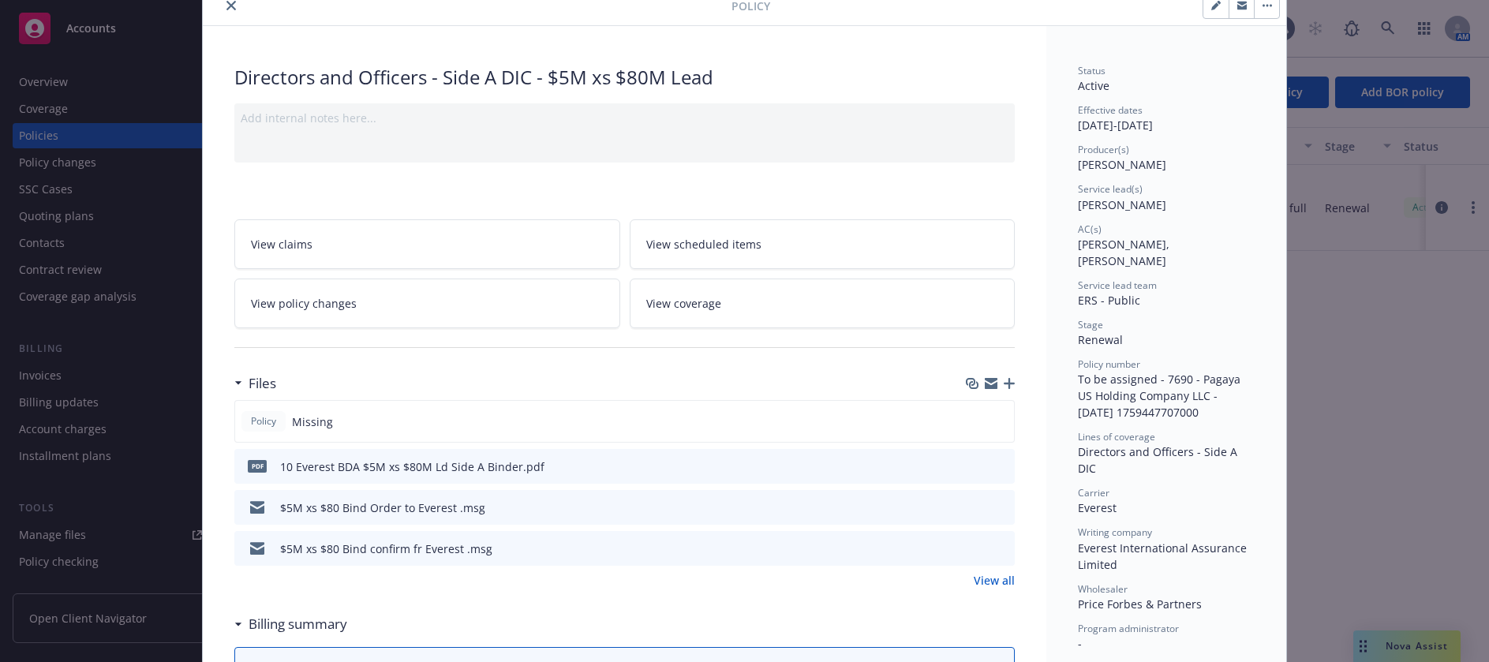
scroll to position [0, 0]
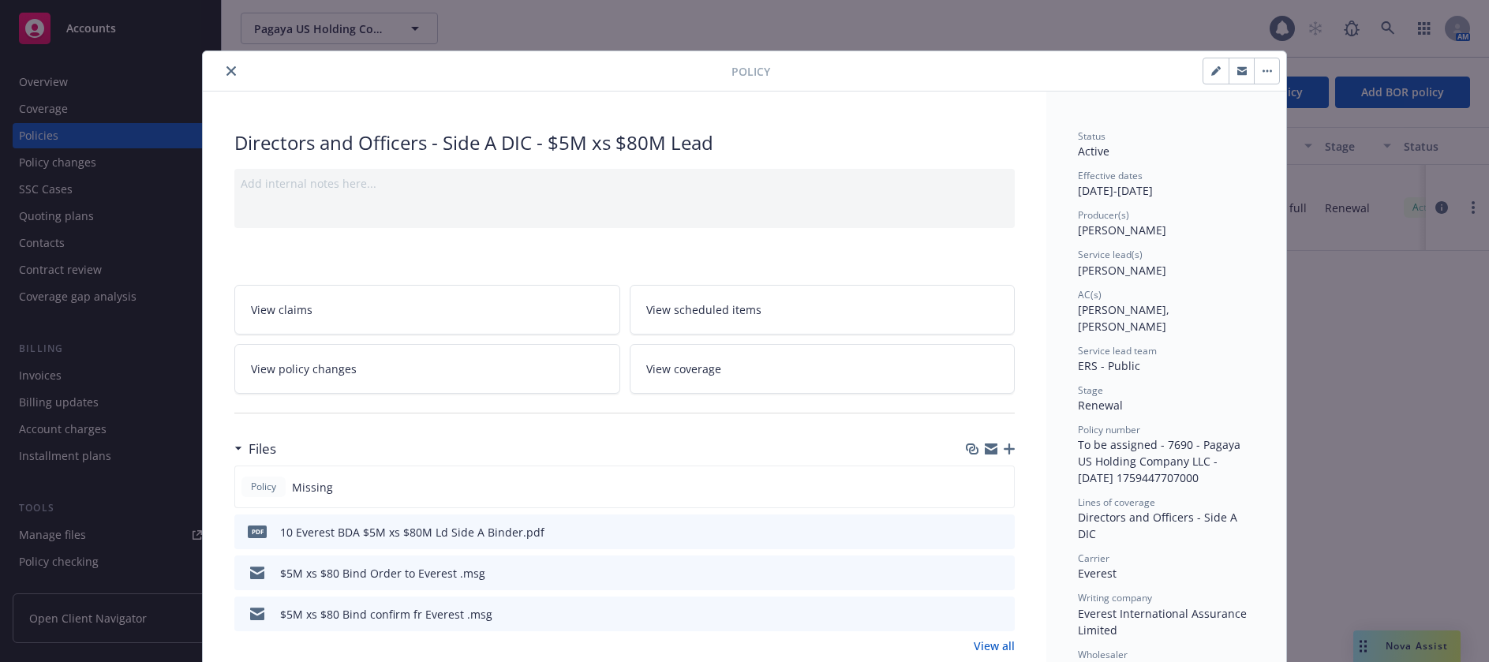
click at [1211, 71] on icon "button" at bounding box center [1215, 70] width 9 height 9
select select "RENEWAL"
select select "12"
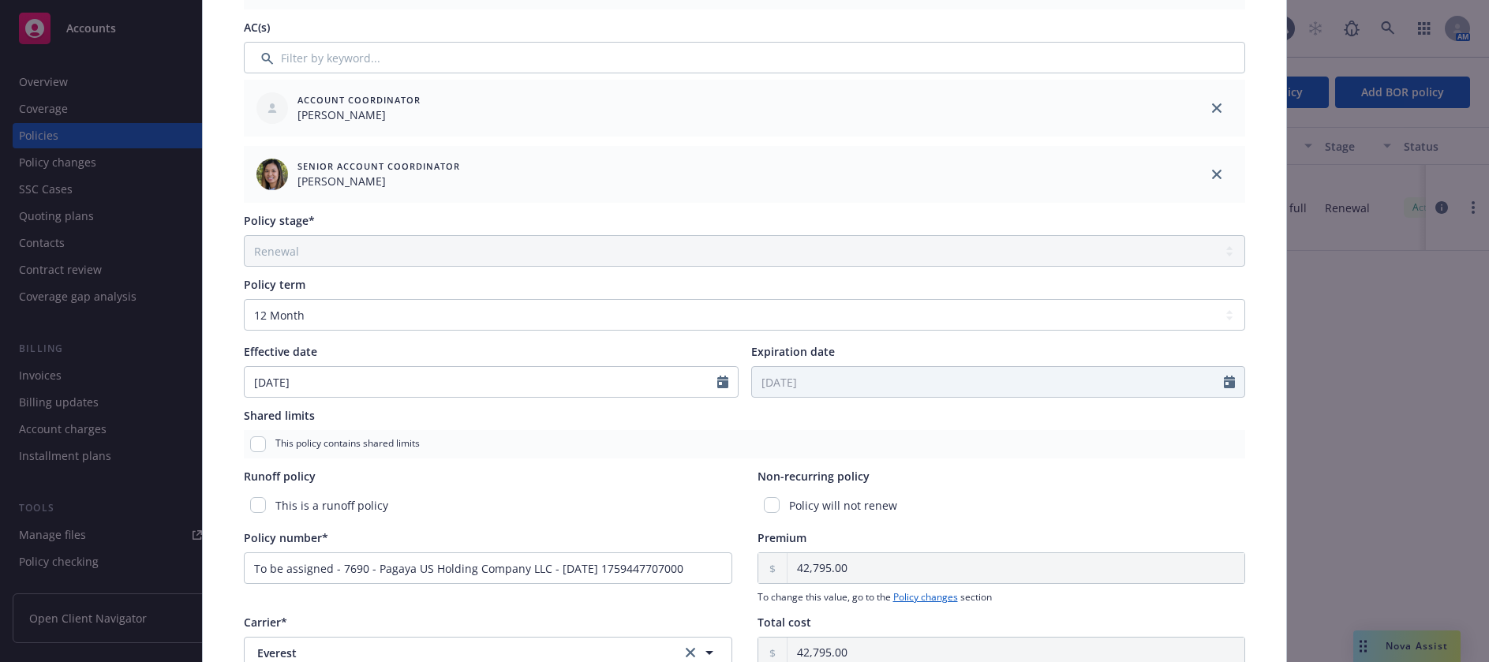
scroll to position [474, 0]
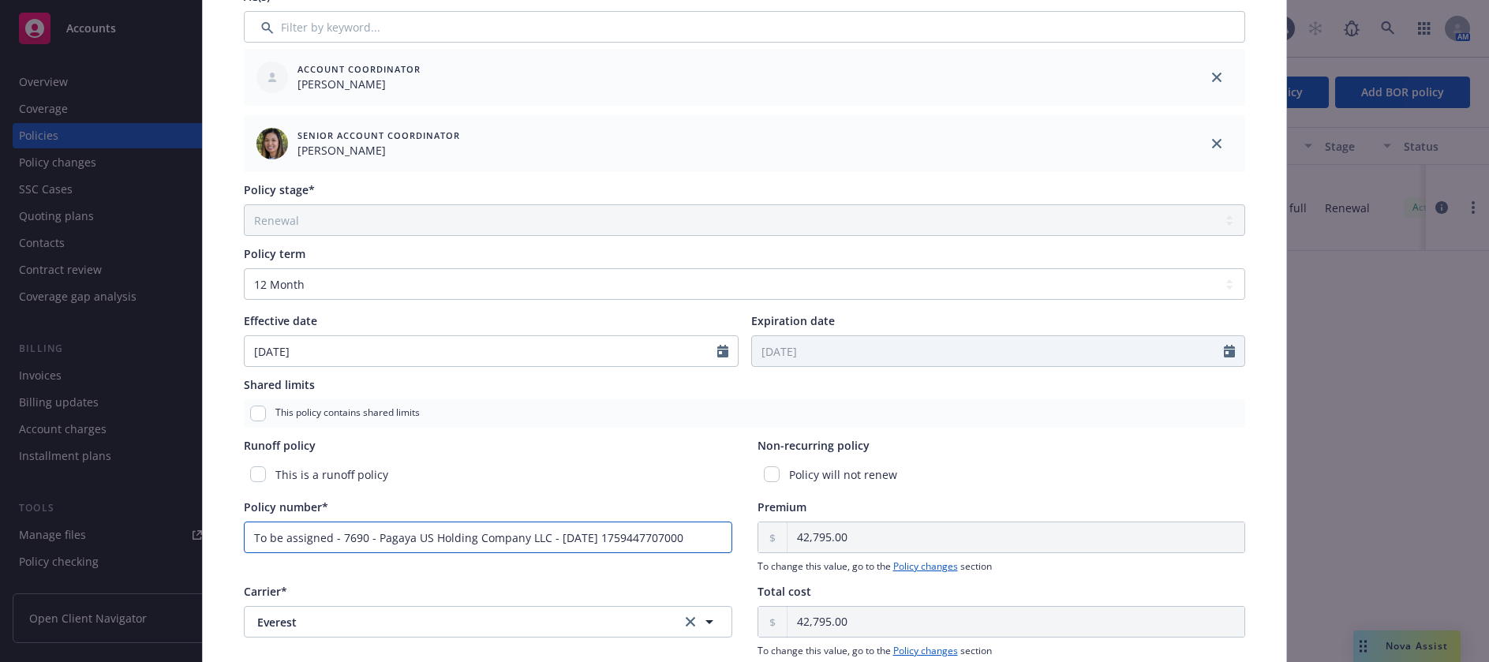
drag, startPoint x: 693, startPoint y: 538, endPoint x: 248, endPoint y: 534, distance: 445.1
click at [248, 534] on input "To be assigned - 7690 - Pagaya US Holding Company LLC - [DATE] 1759447707000" at bounding box center [488, 538] width 489 height 32
click at [348, 535] on input "Policy number*" at bounding box center [488, 538] width 489 height 32
paste input "SAB0000001-251"
type input "SAB0000001-251"
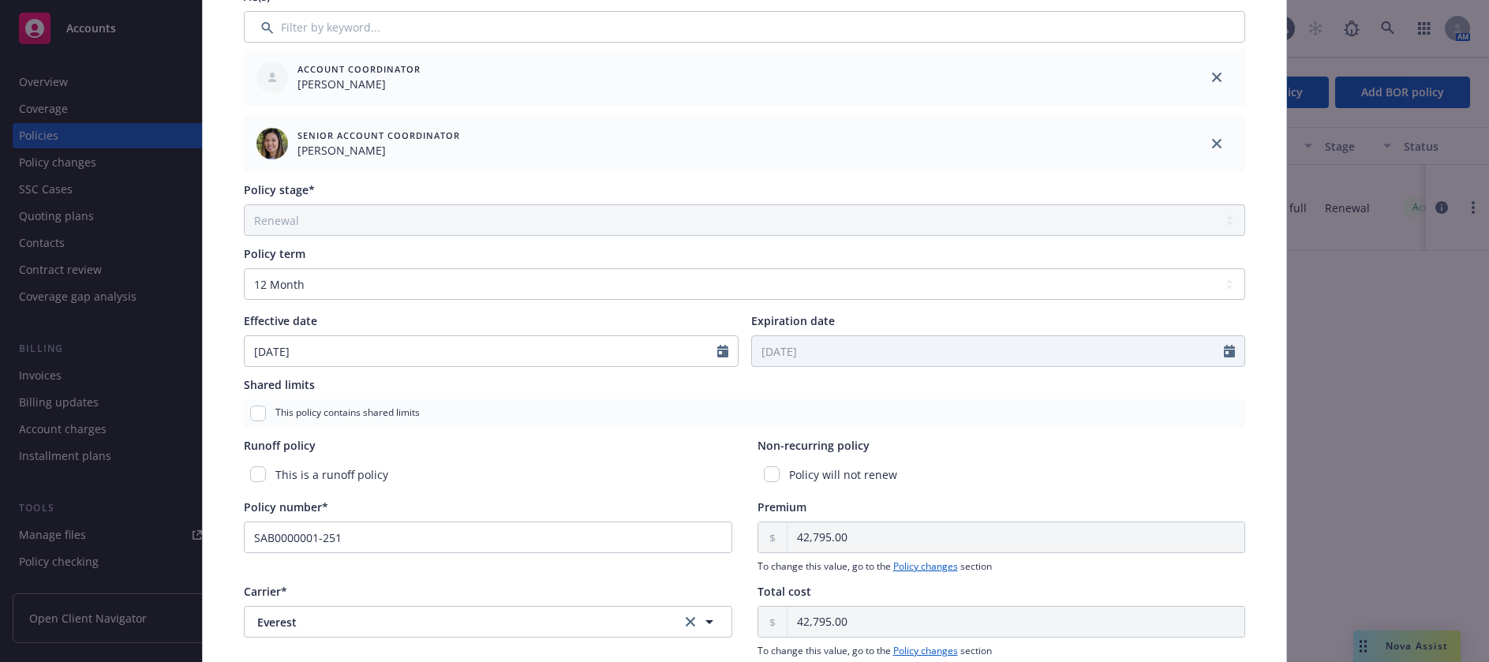
click at [588, 465] on div "This is a runoff policy" at bounding box center [488, 474] width 489 height 29
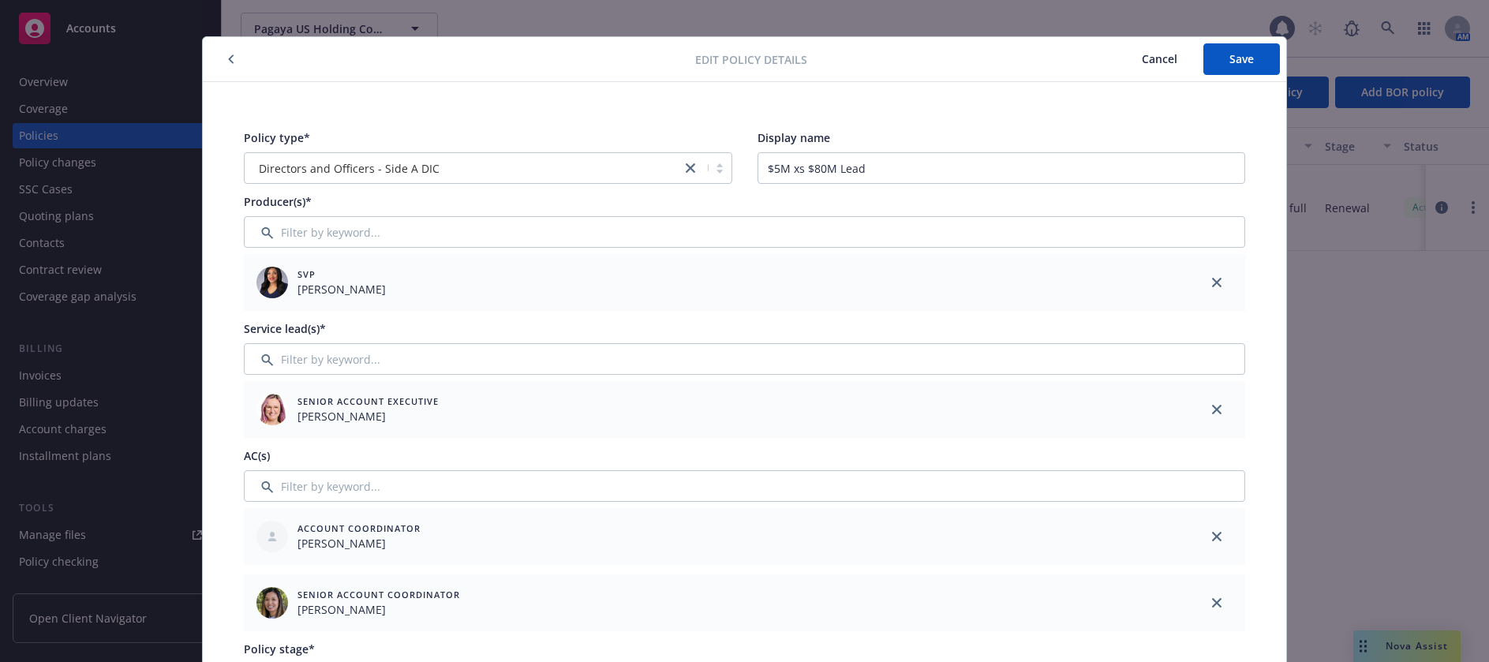
scroll to position [0, 0]
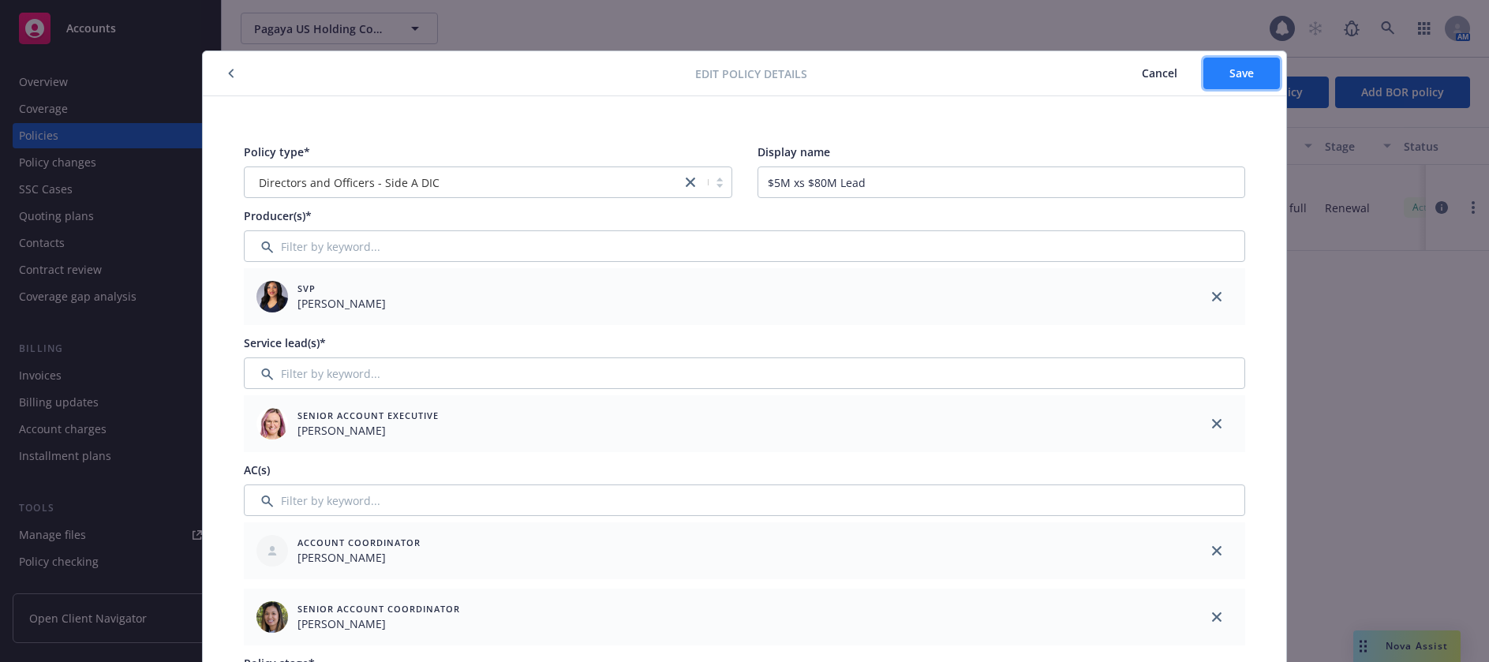
click at [1242, 77] on span "Save" at bounding box center [1242, 73] width 24 height 15
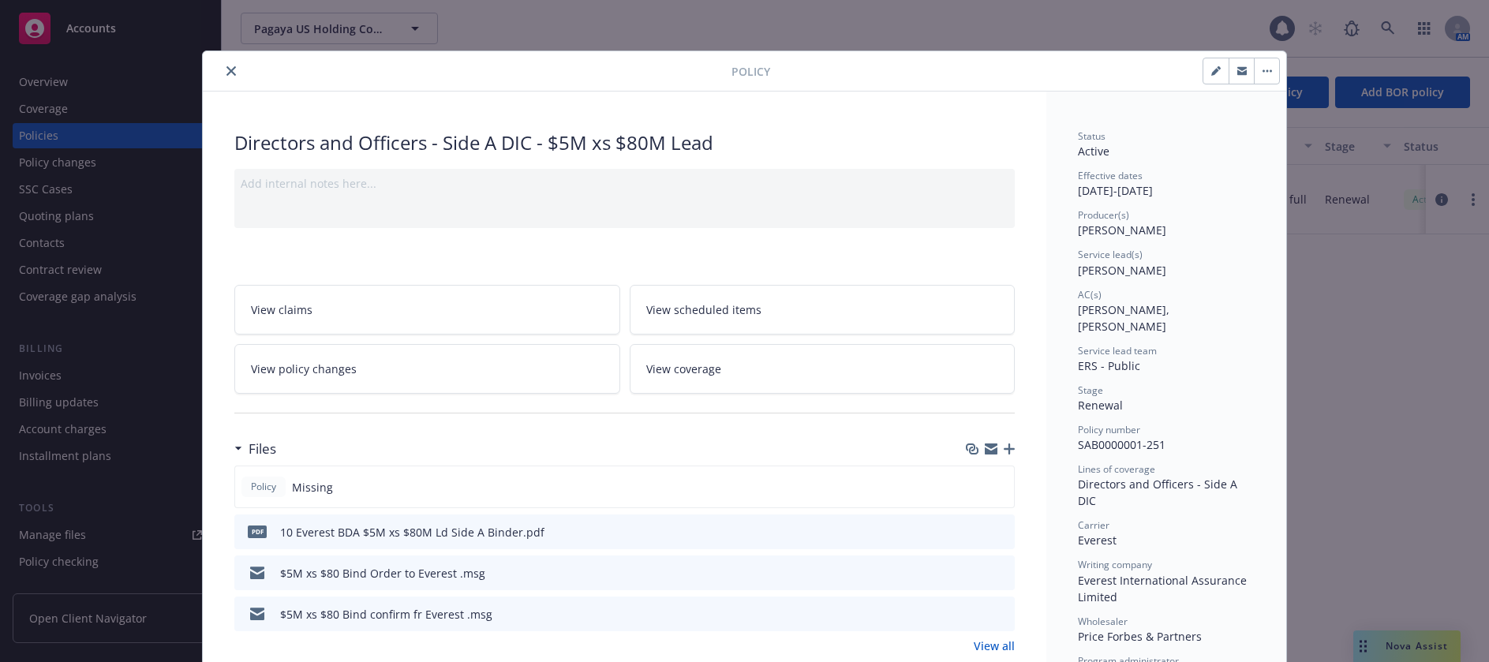
click at [227, 69] on icon "close" at bounding box center [231, 70] width 9 height 9
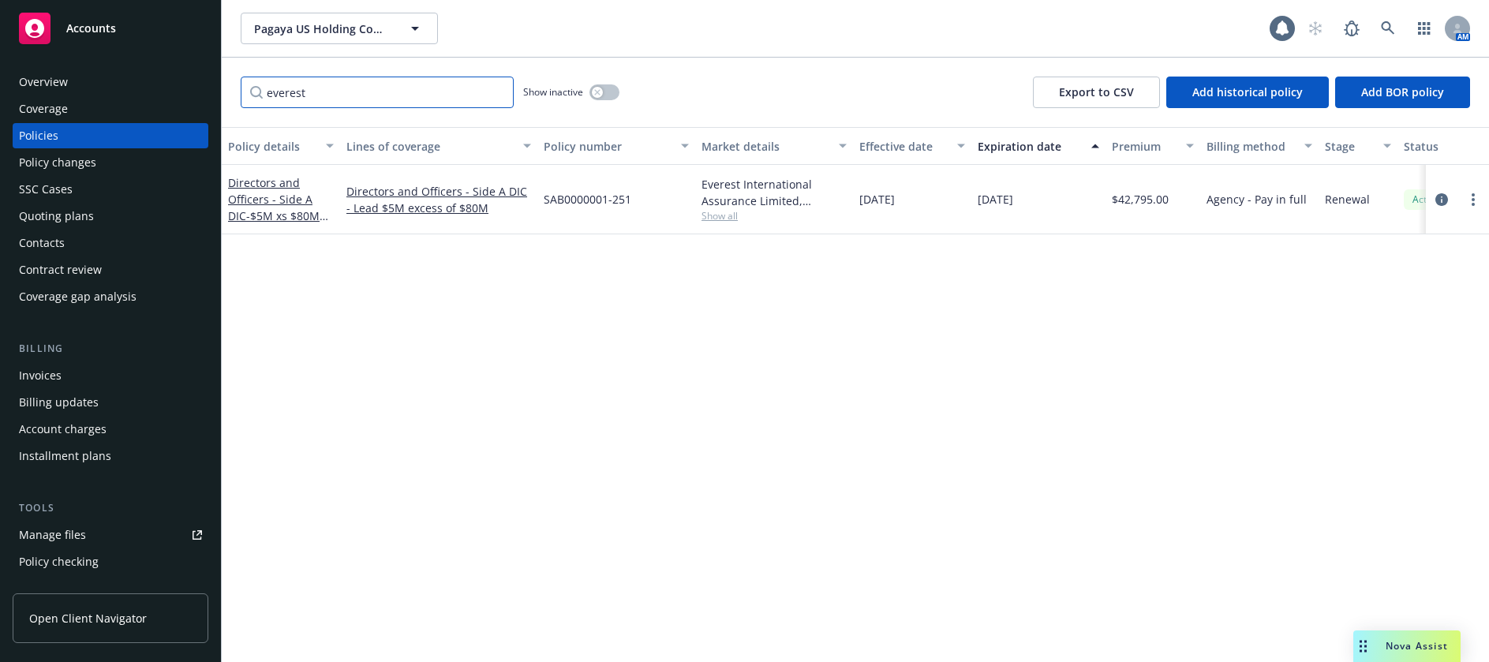
drag, startPoint x: 321, startPoint y: 99, endPoint x: 268, endPoint y: 95, distance: 53.0
click at [268, 95] on input "everest" at bounding box center [377, 93] width 273 height 32
click at [321, 95] on input "everest" at bounding box center [377, 93] width 273 height 32
drag, startPoint x: 321, startPoint y: 95, endPoint x: 265, endPoint y: 95, distance: 56.0
click at [265, 95] on input "everest" at bounding box center [377, 93] width 273 height 32
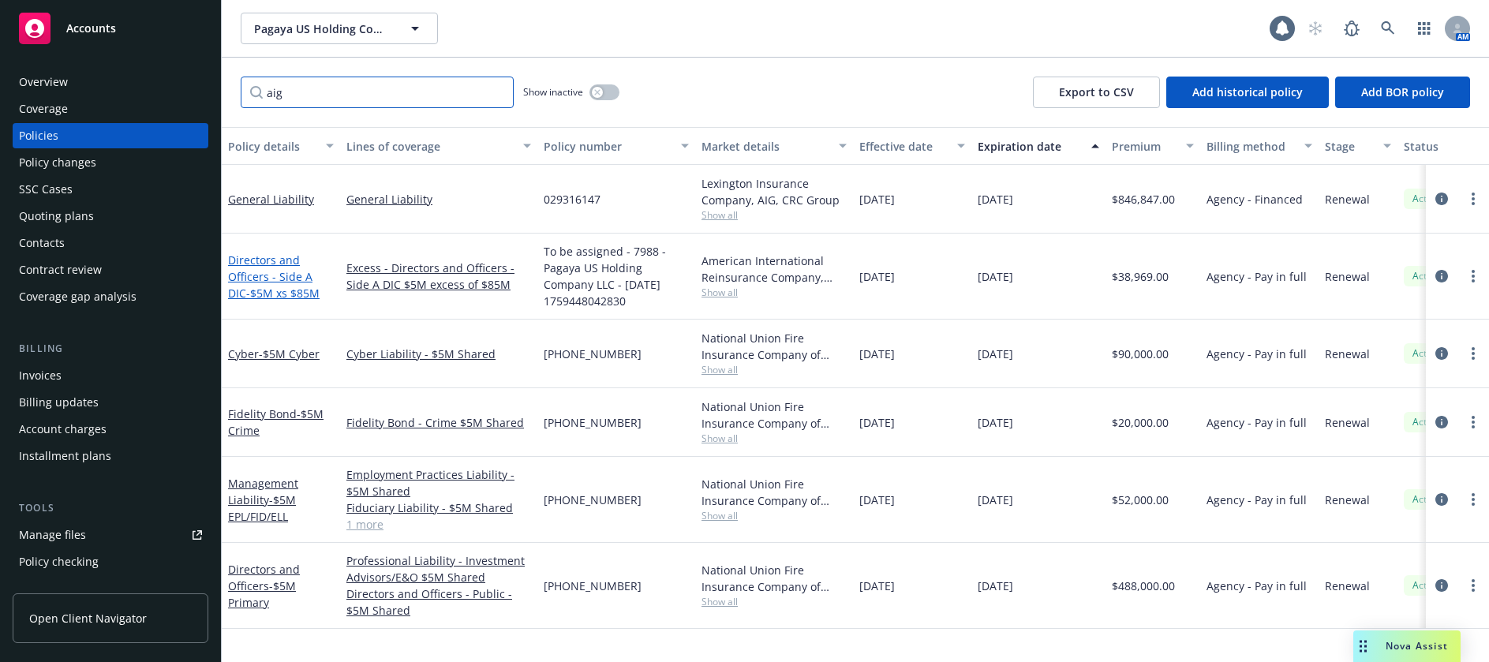
type input "aig"
click at [282, 293] on span "- $5M xs $85M" at bounding box center [282, 293] width 73 height 15
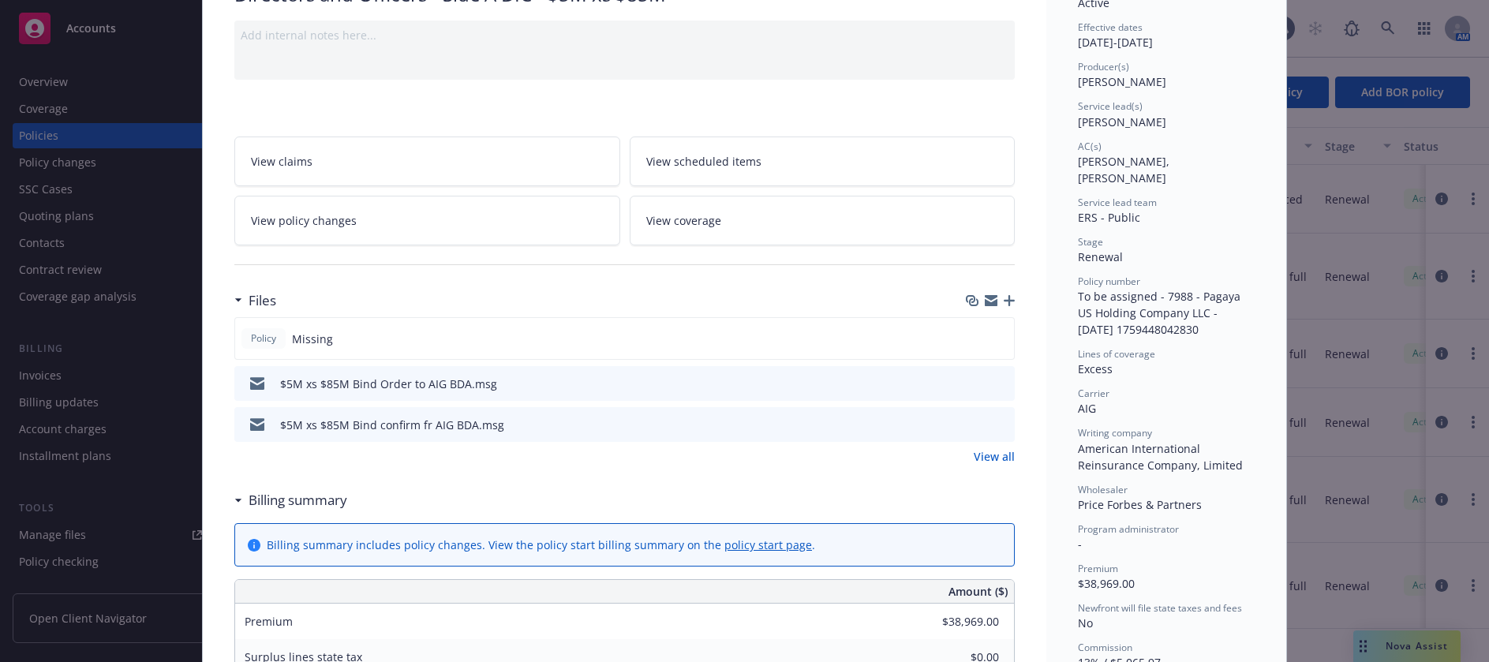
scroll to position [158, 0]
